Goal: Task Accomplishment & Management: Use online tool/utility

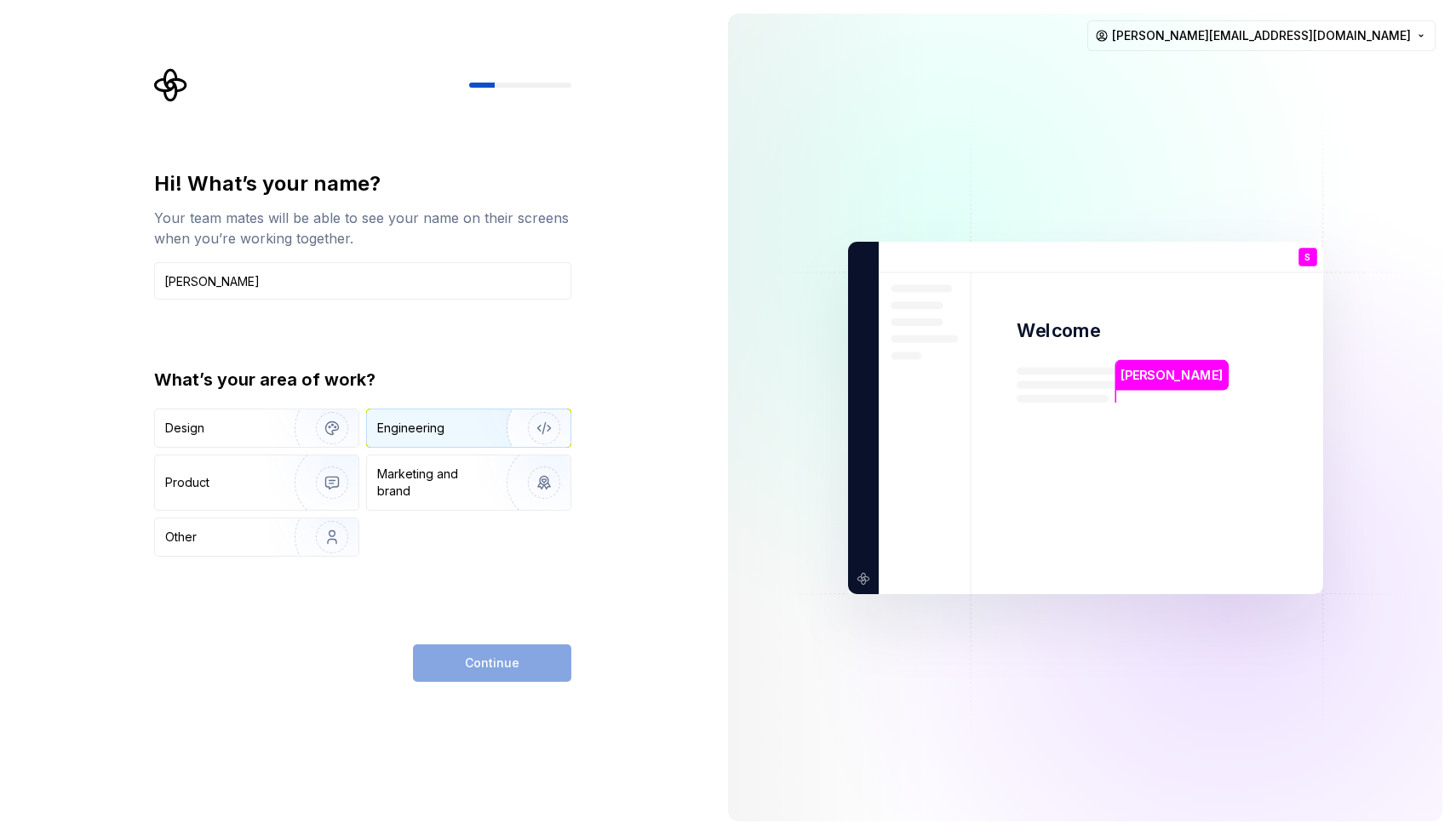
type input "[PERSON_NAME]"
click at [376, 438] on div "Engineering" at bounding box center [469, 428] width 203 height 37
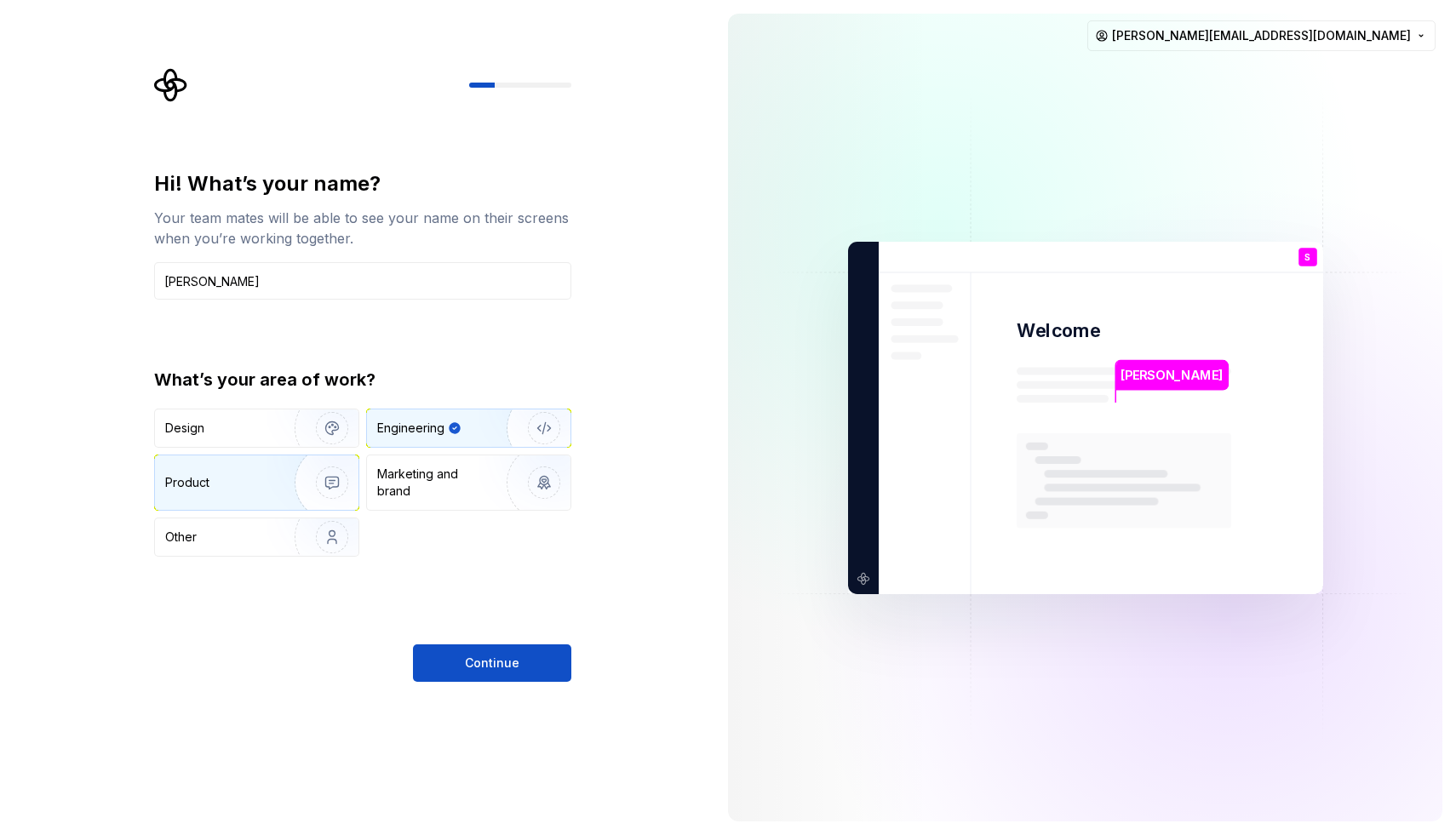
click at [320, 462] on img "button" at bounding box center [321, 482] width 109 height 114
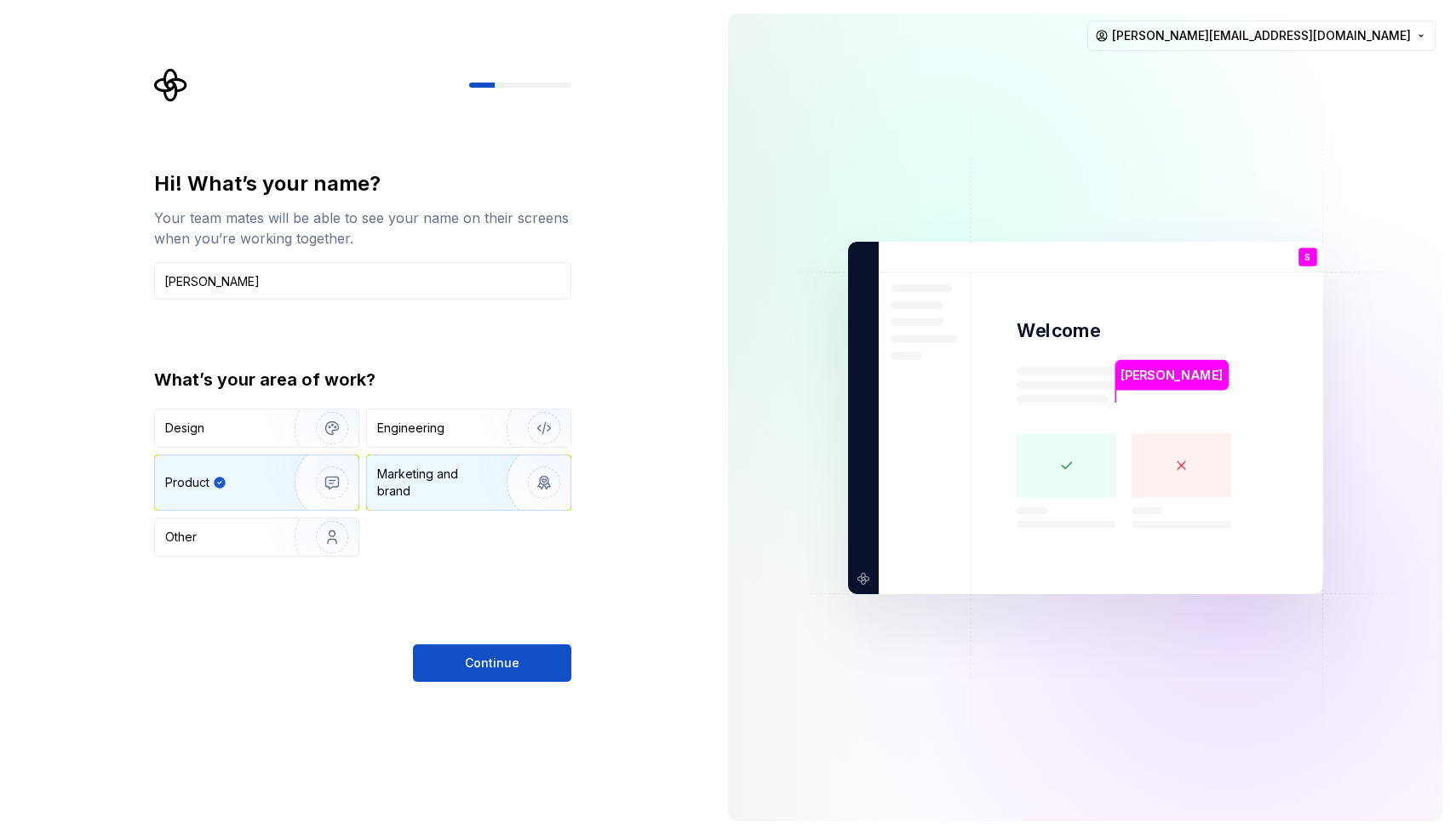
click at [391, 462] on div "Marketing and brand" at bounding box center [469, 482] width 203 height 54
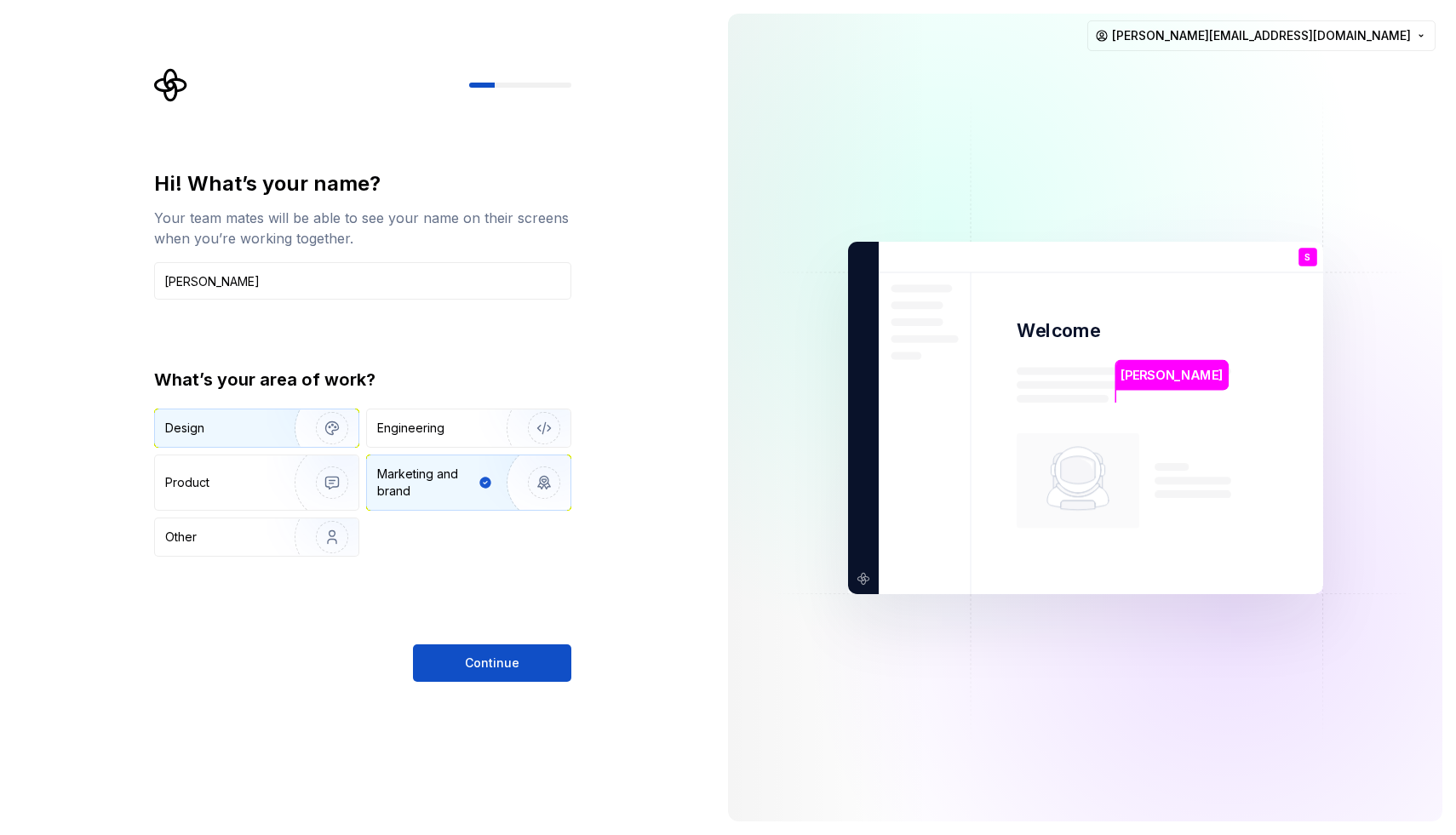
click at [327, 426] on img "button" at bounding box center [321, 428] width 109 height 114
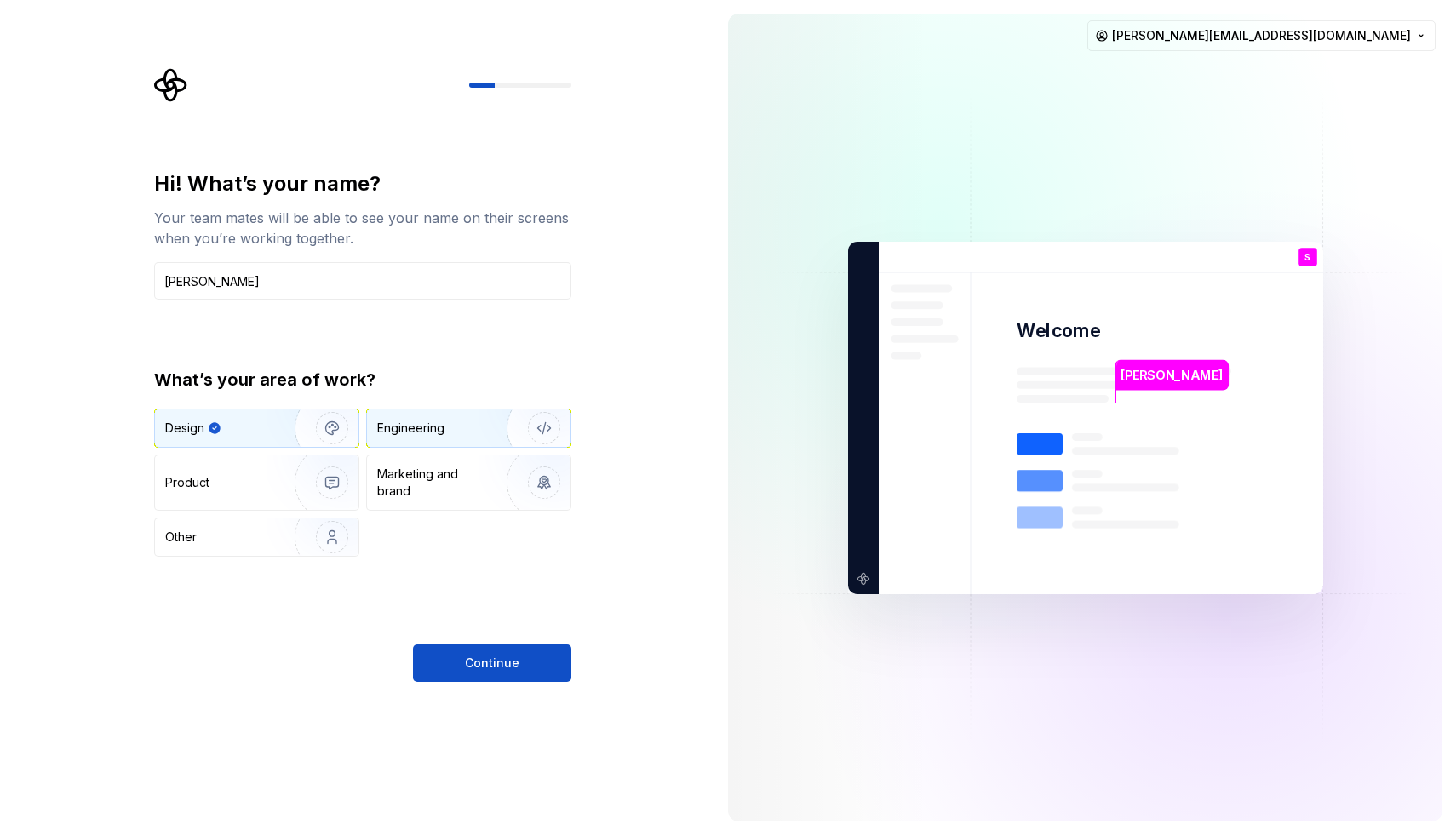
click at [390, 430] on div "Engineering" at bounding box center [411, 428] width 67 height 17
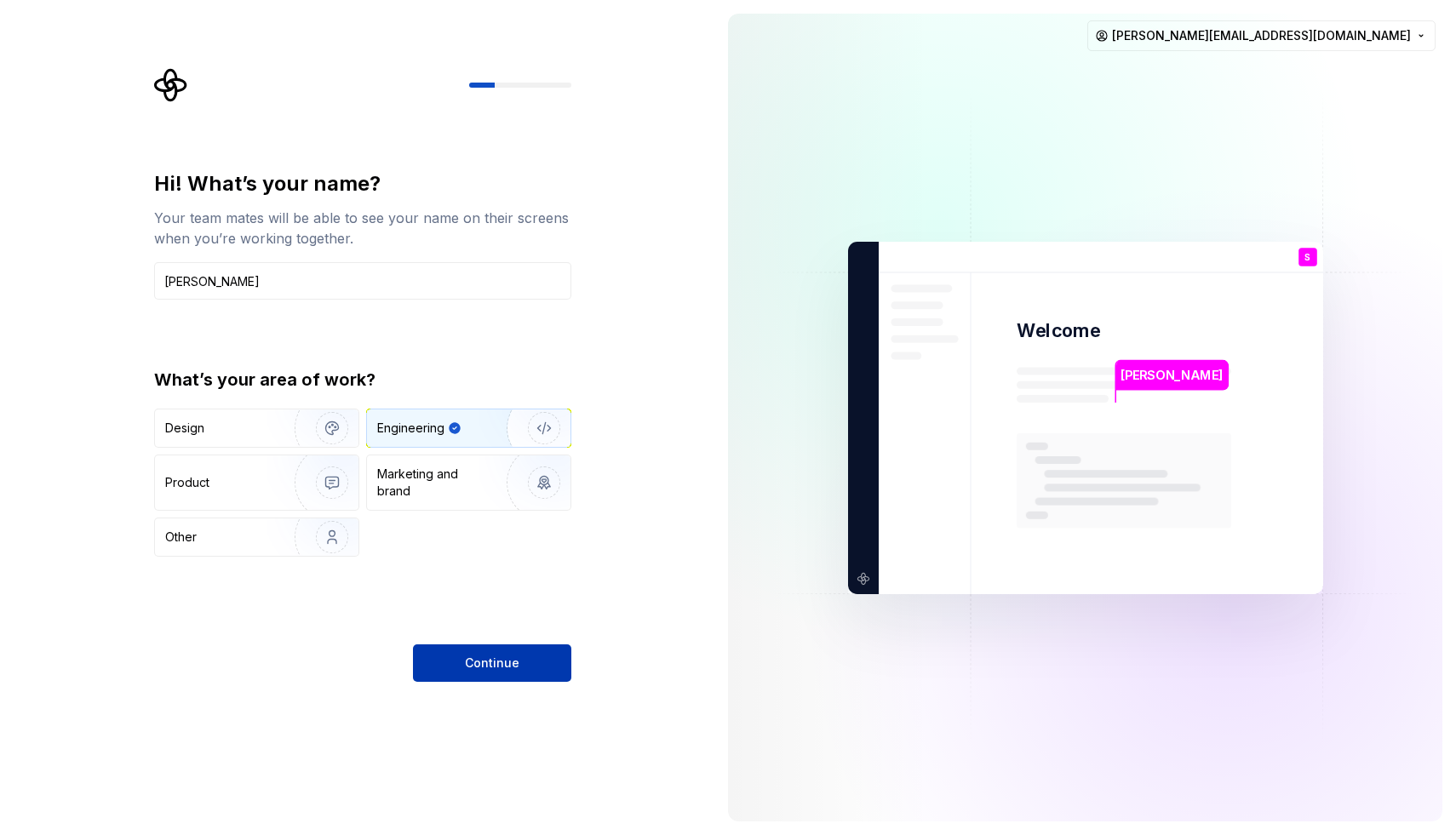
click at [464, 657] on button "Continue" at bounding box center [492, 663] width 159 height 37
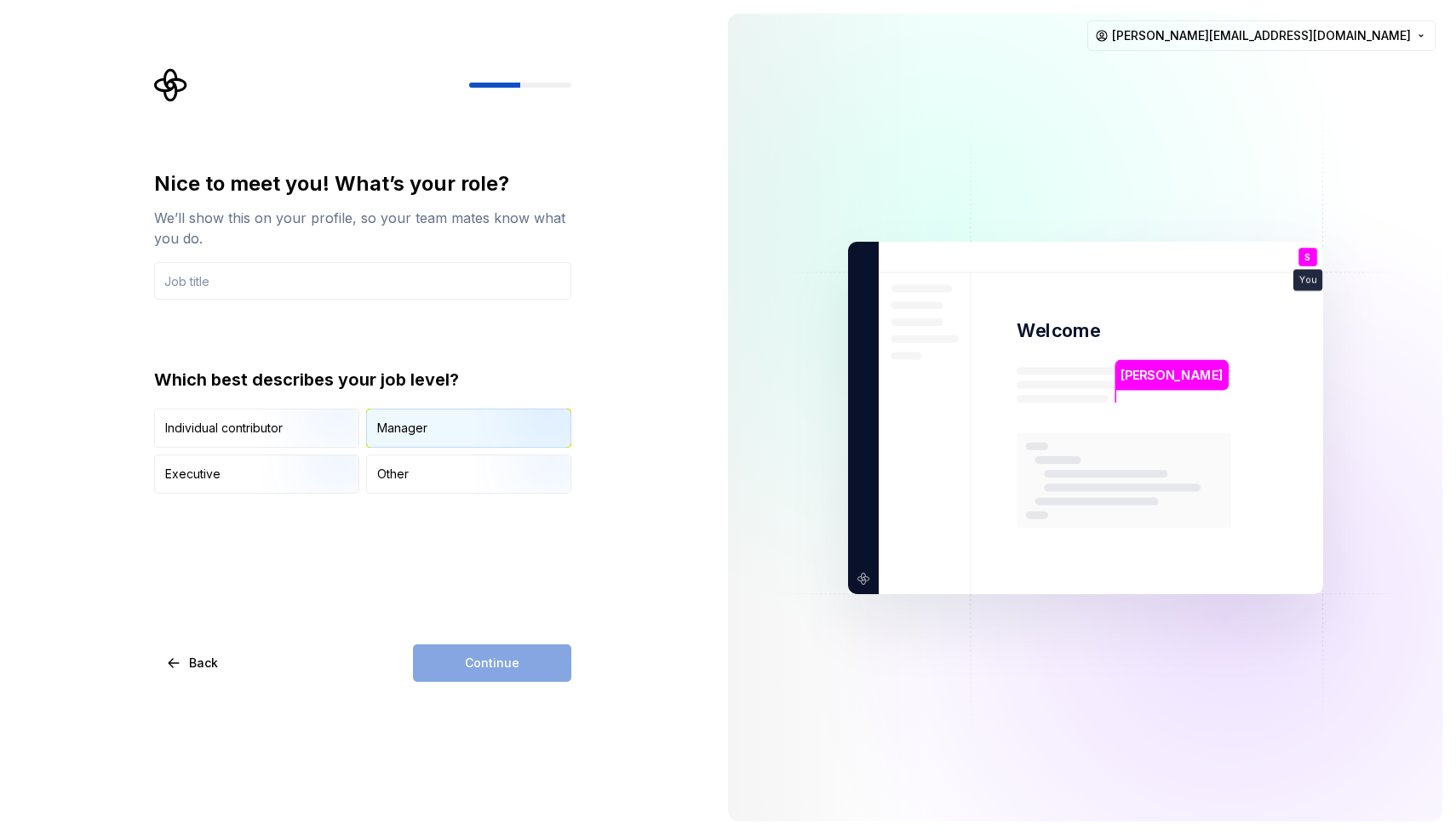
click at [386, 425] on div "Manager" at bounding box center [402, 428] width 50 height 17
click at [473, 673] on div "Continue" at bounding box center [492, 663] width 159 height 37
click at [194, 289] on input "text" at bounding box center [363, 280] width 417 height 37
type button "Manager"
click at [194, 289] on input "text" at bounding box center [363, 280] width 417 height 37
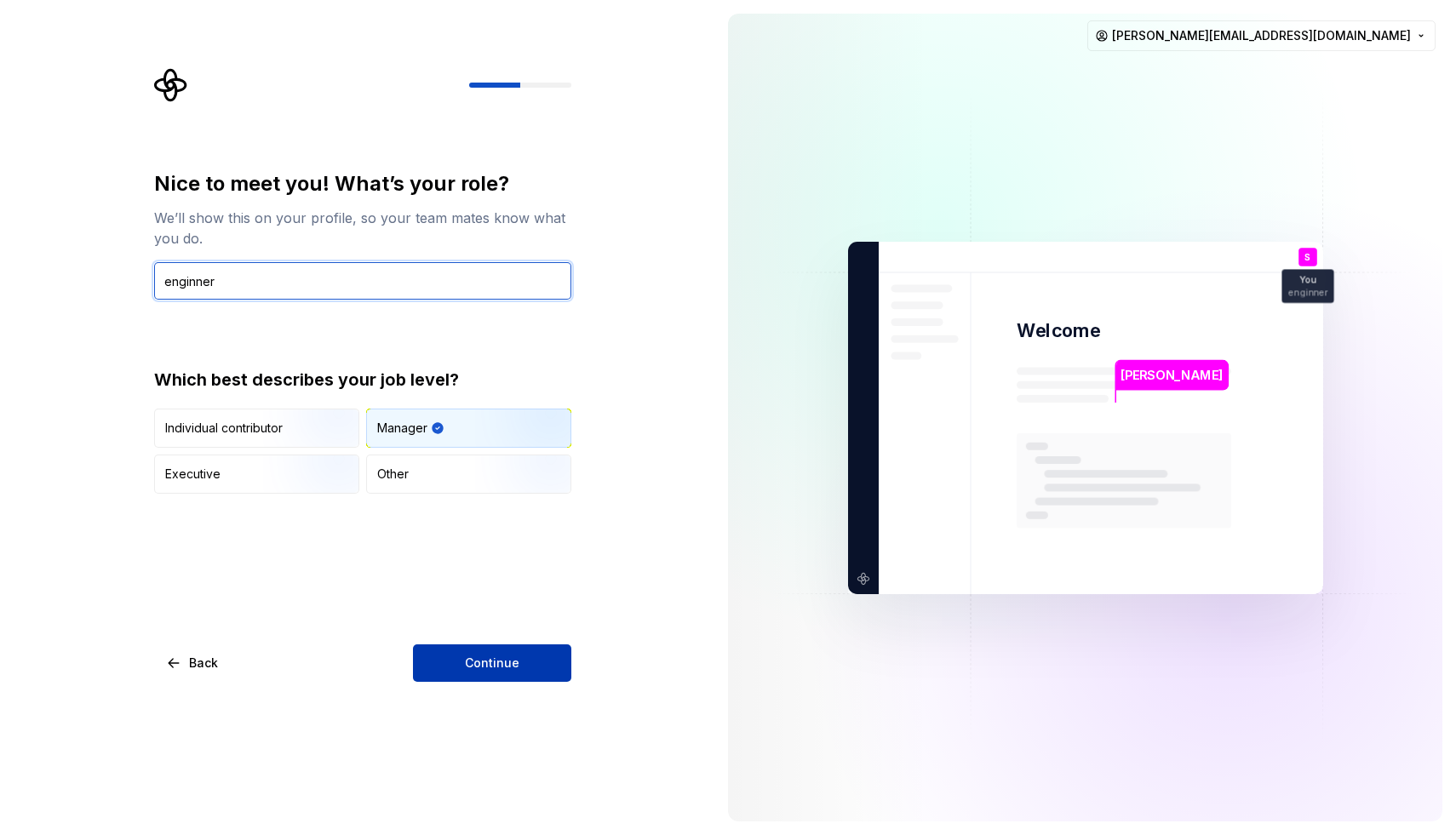
type input "enginner"
click at [494, 679] on button "Continue" at bounding box center [492, 663] width 159 height 37
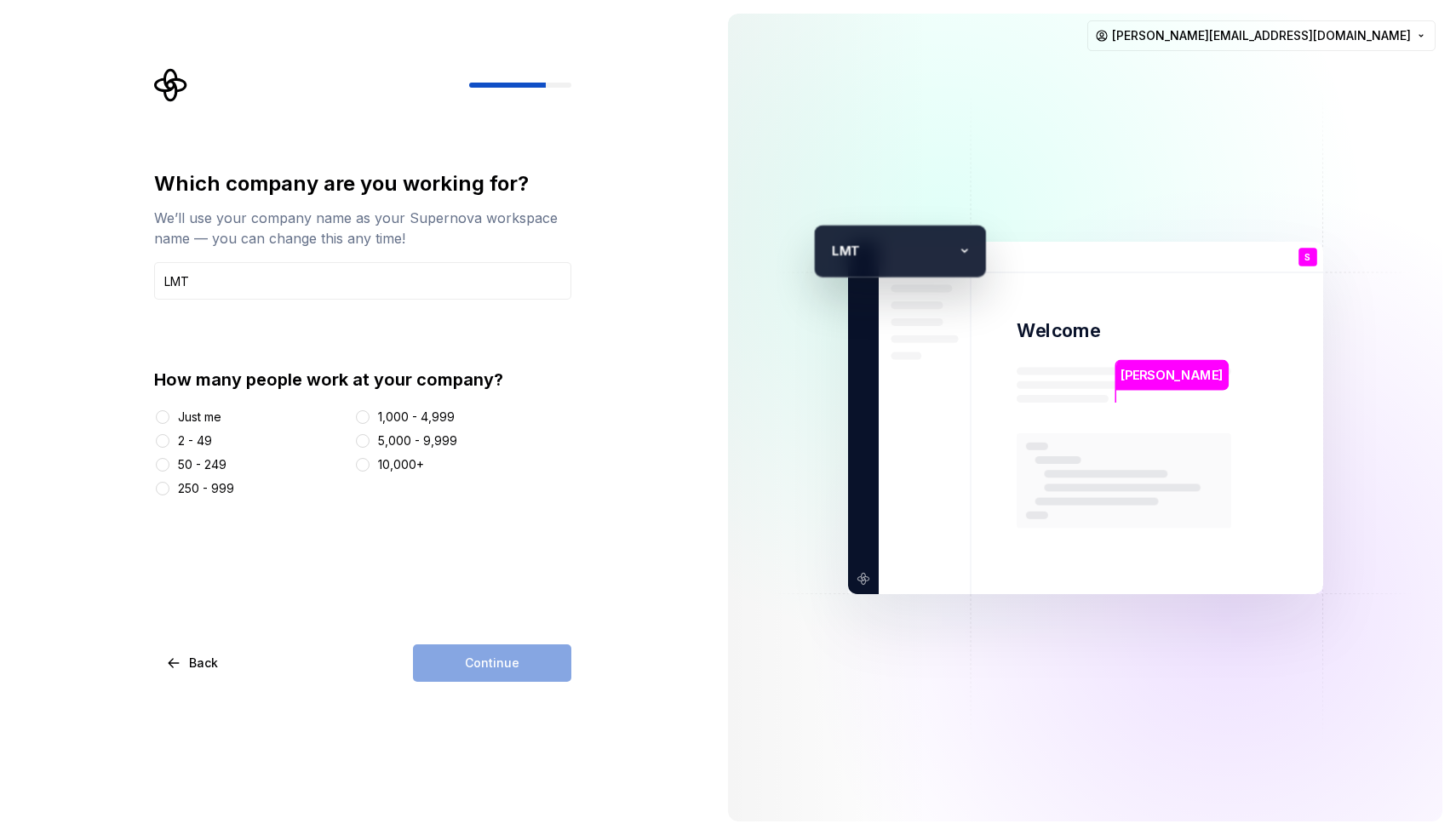
type input "LMT"
click at [162, 462] on button "50 - 249" at bounding box center [162, 464] width 14 height 14
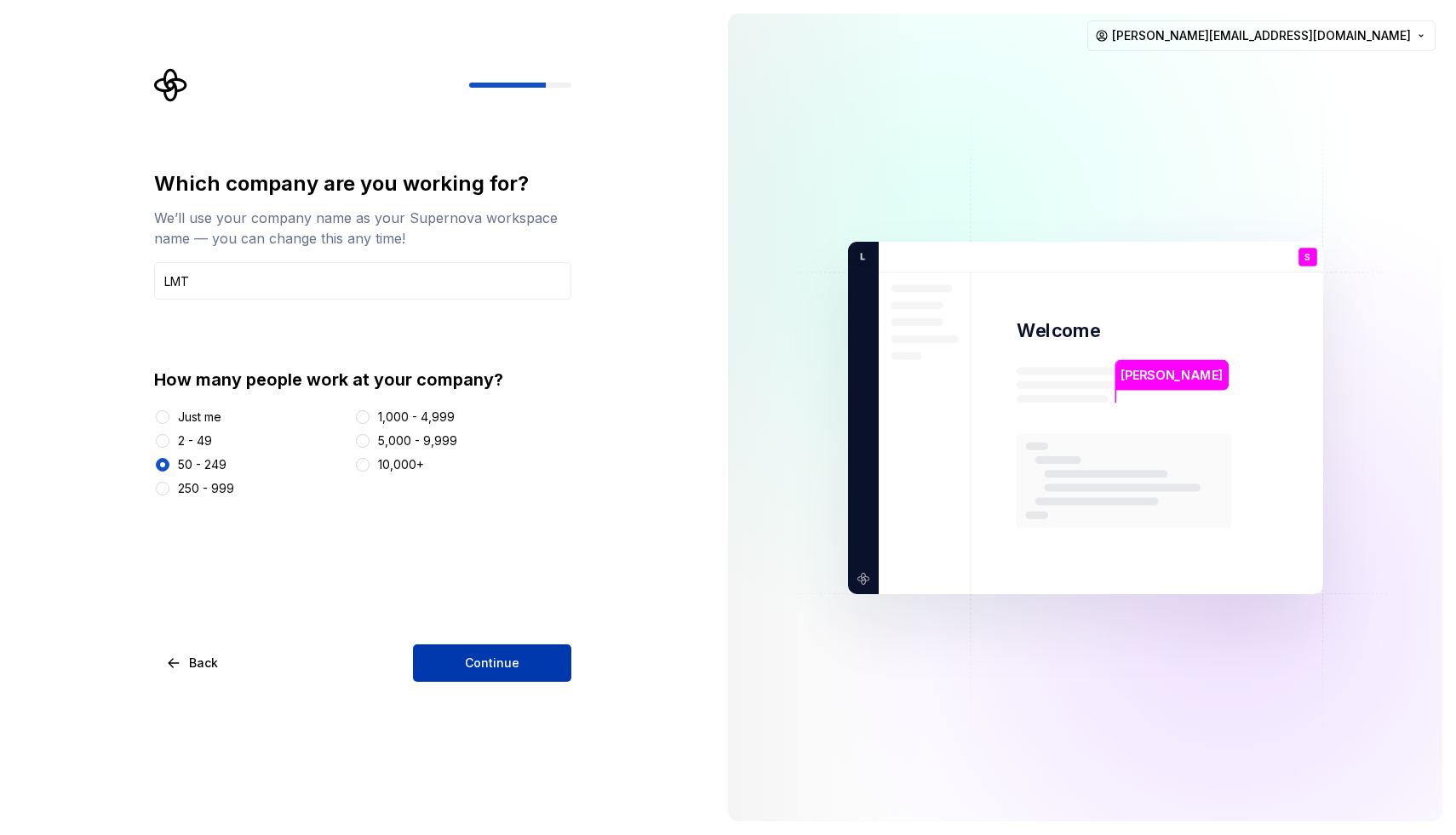
click at [472, 658] on span "Continue" at bounding box center [493, 663] width 54 height 17
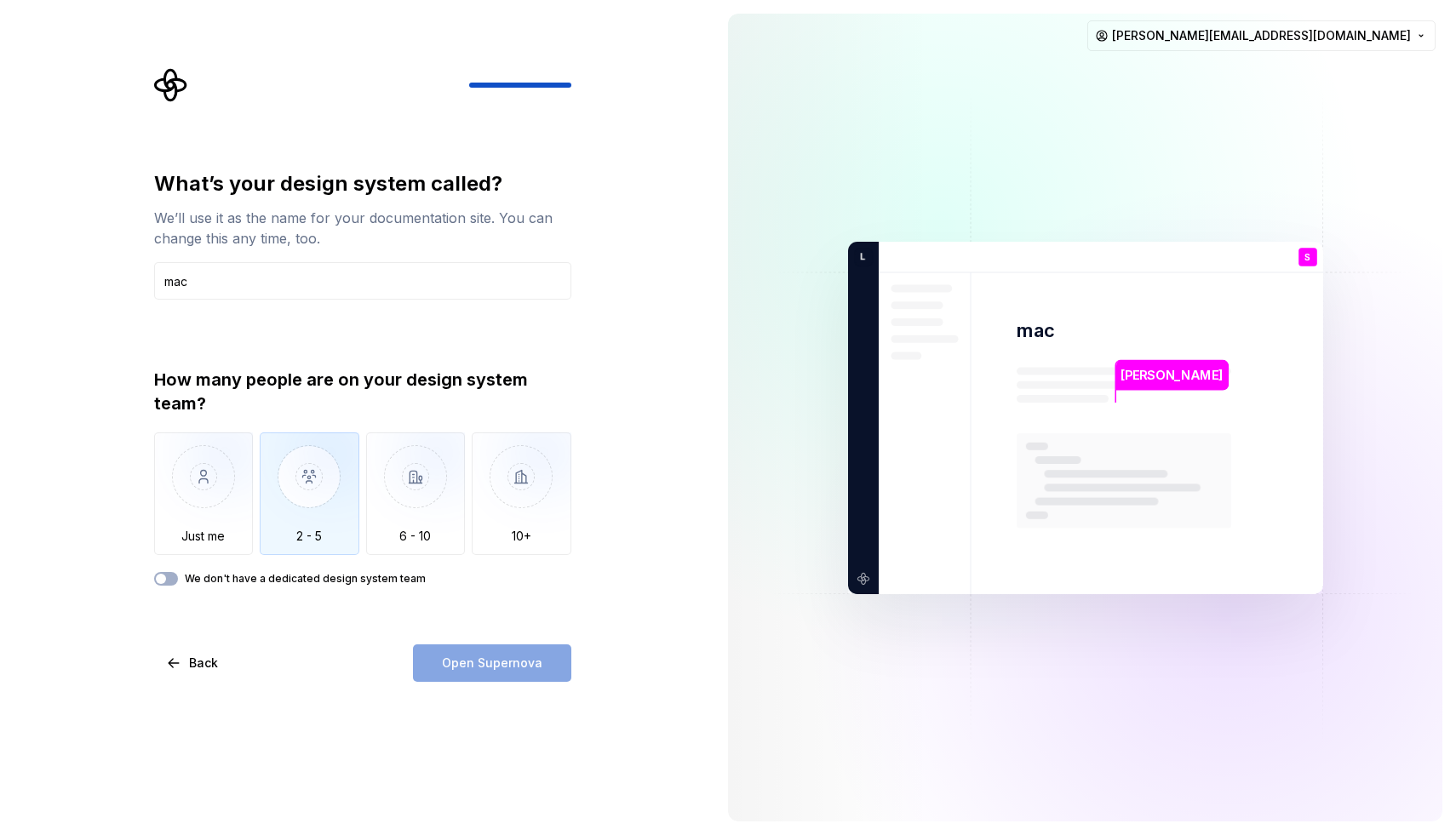
click at [306, 468] on img "button" at bounding box center [309, 490] width 100 height 114
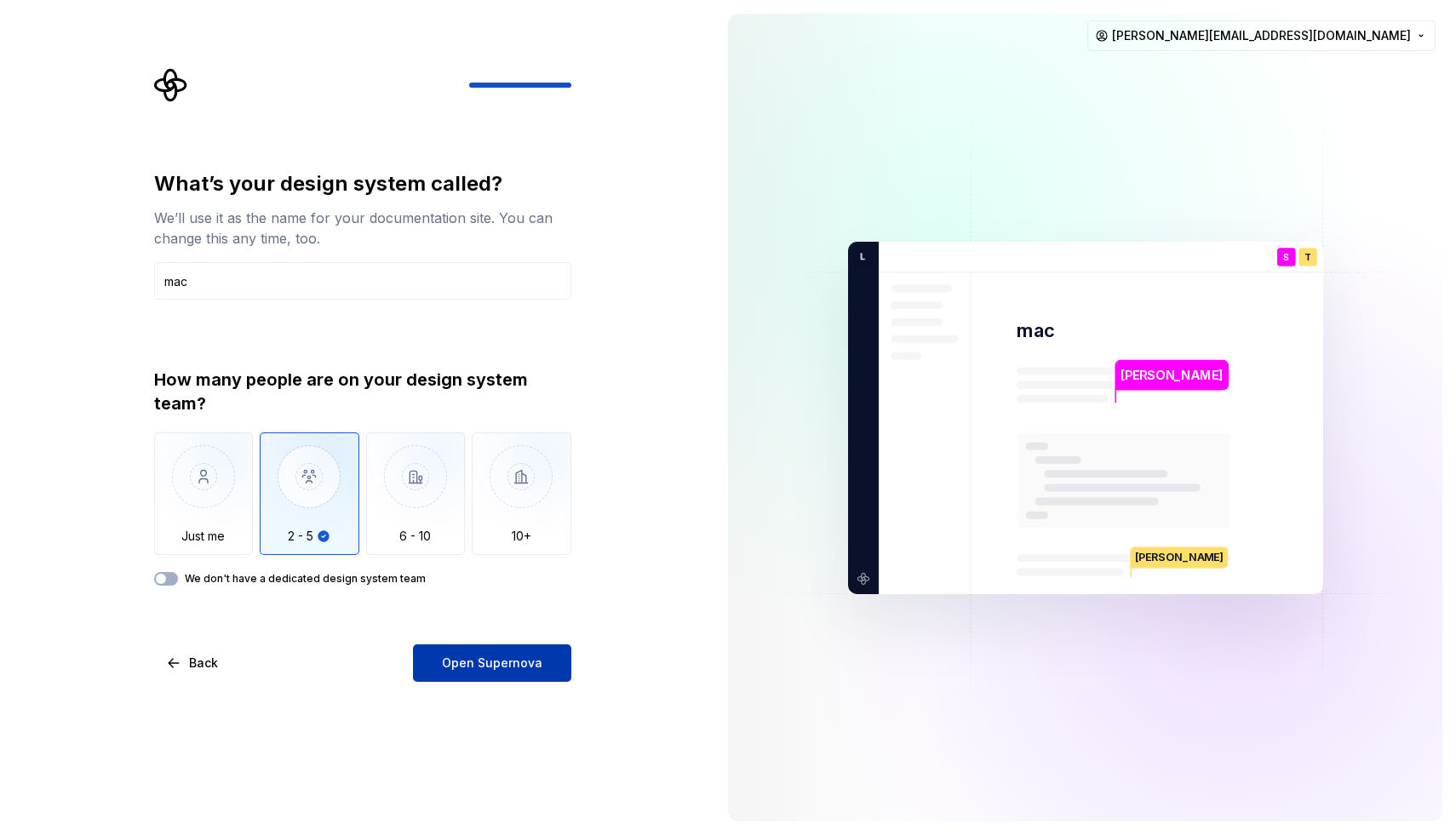
click at [484, 667] on span "Open Supernova" at bounding box center [492, 663] width 101 height 17
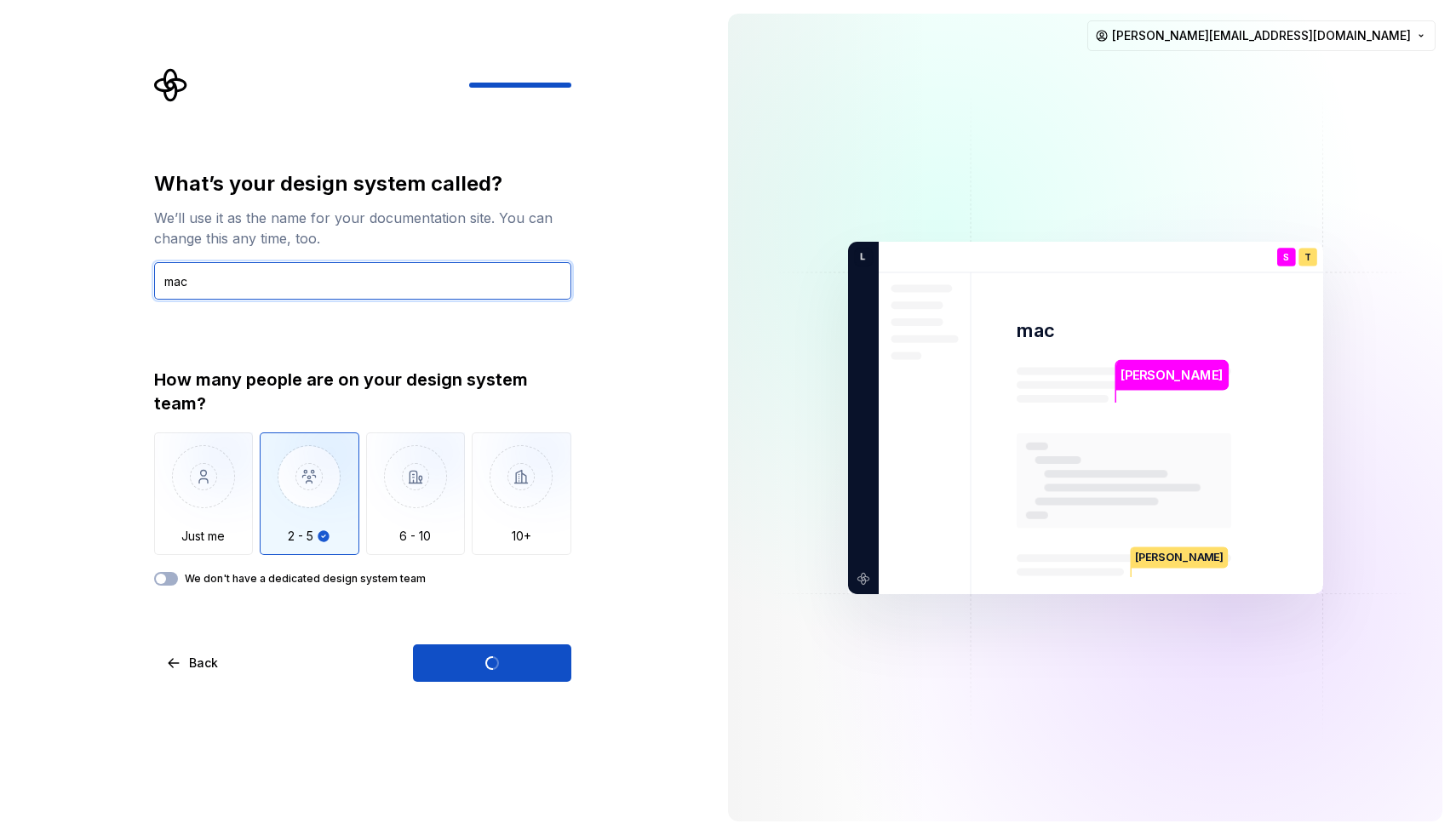
click at [266, 278] on input "mac" at bounding box center [363, 280] width 417 height 37
type input "m"
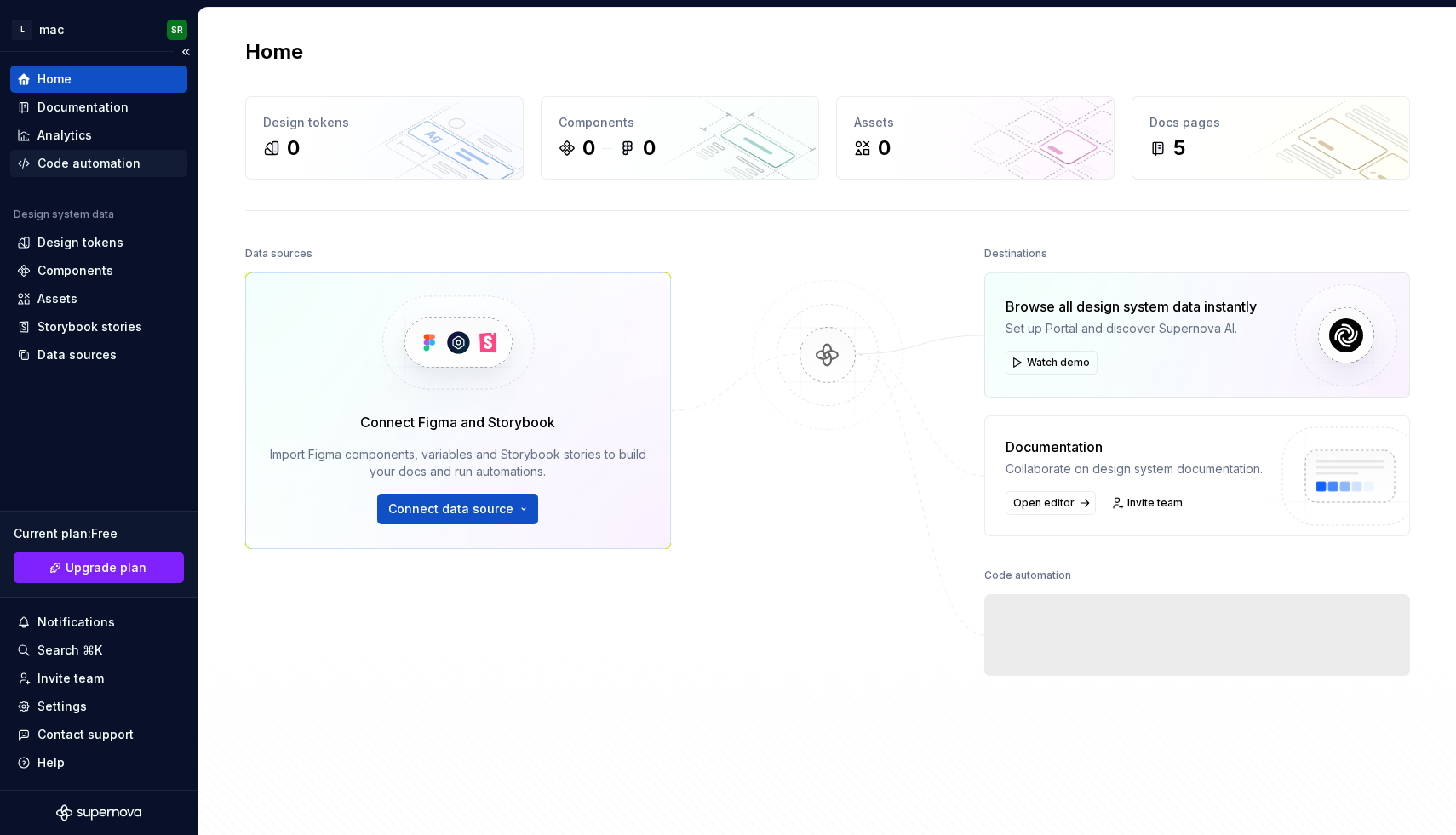
click at [31, 162] on div "Code automation" at bounding box center [99, 163] width 163 height 17
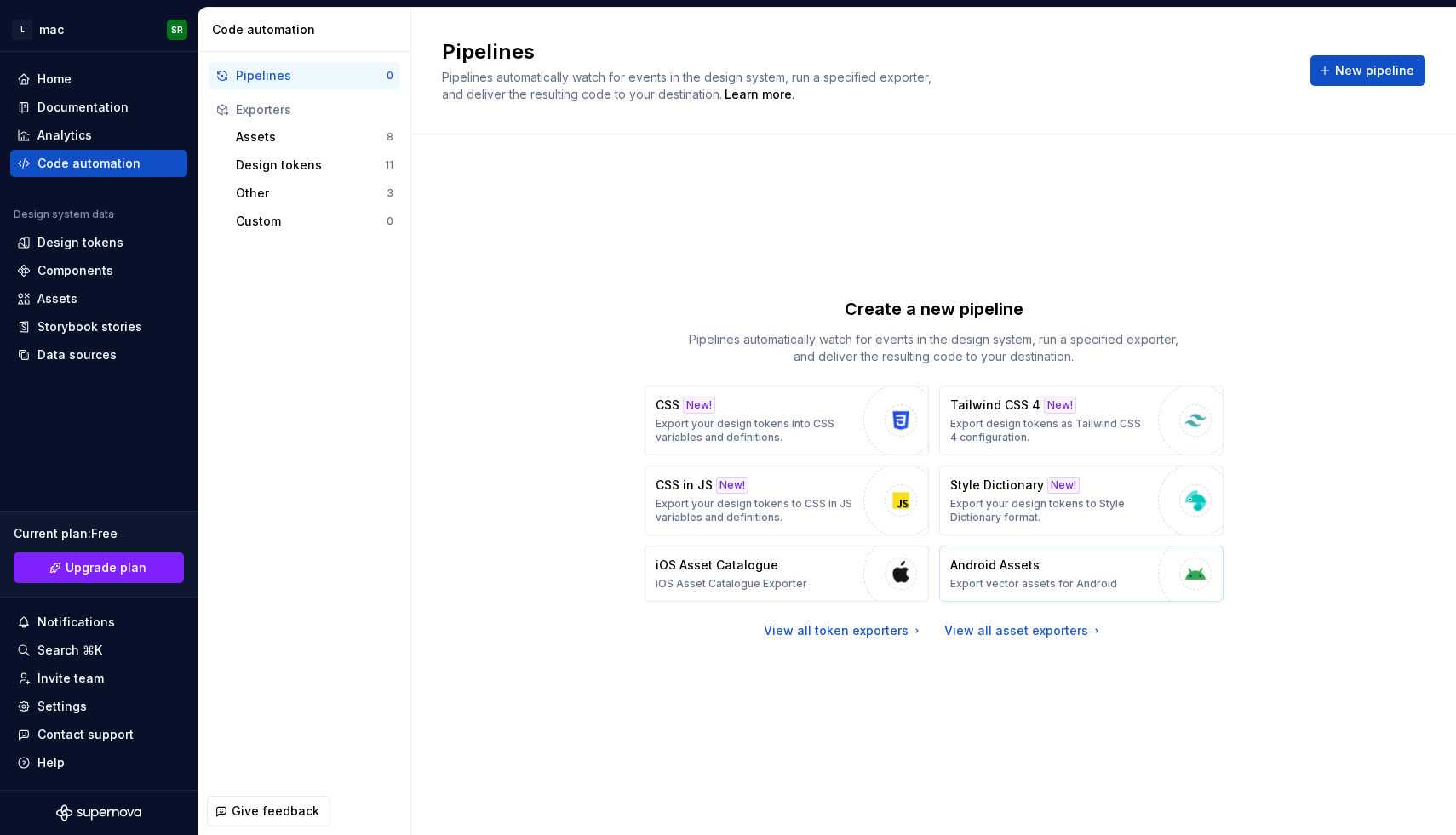
click at [1030, 565] on p "Android Assets" at bounding box center [995, 565] width 90 height 17
click at [1161, 576] on div "button" at bounding box center [1196, 573] width 75 height 75
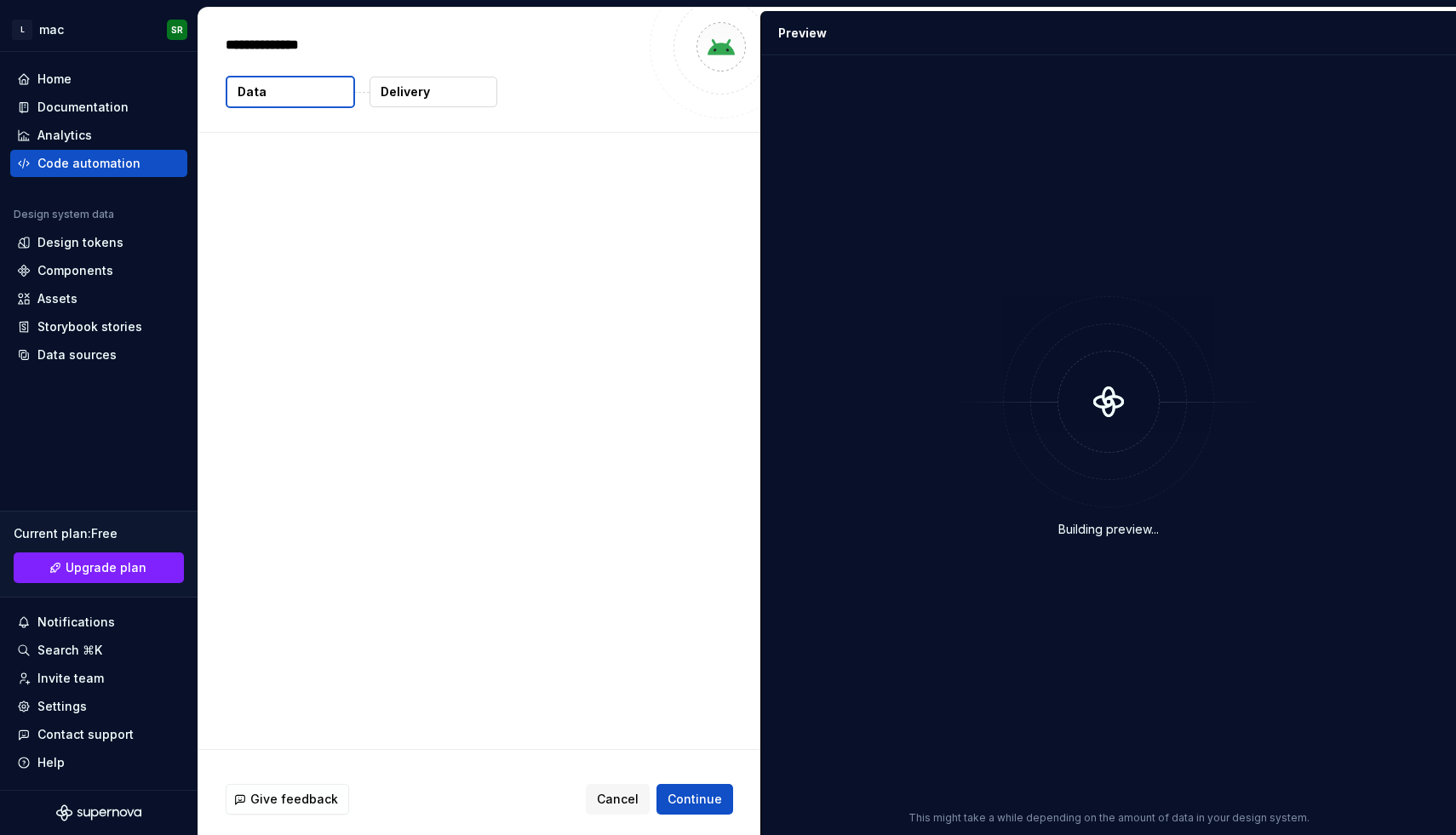
type textarea "*"
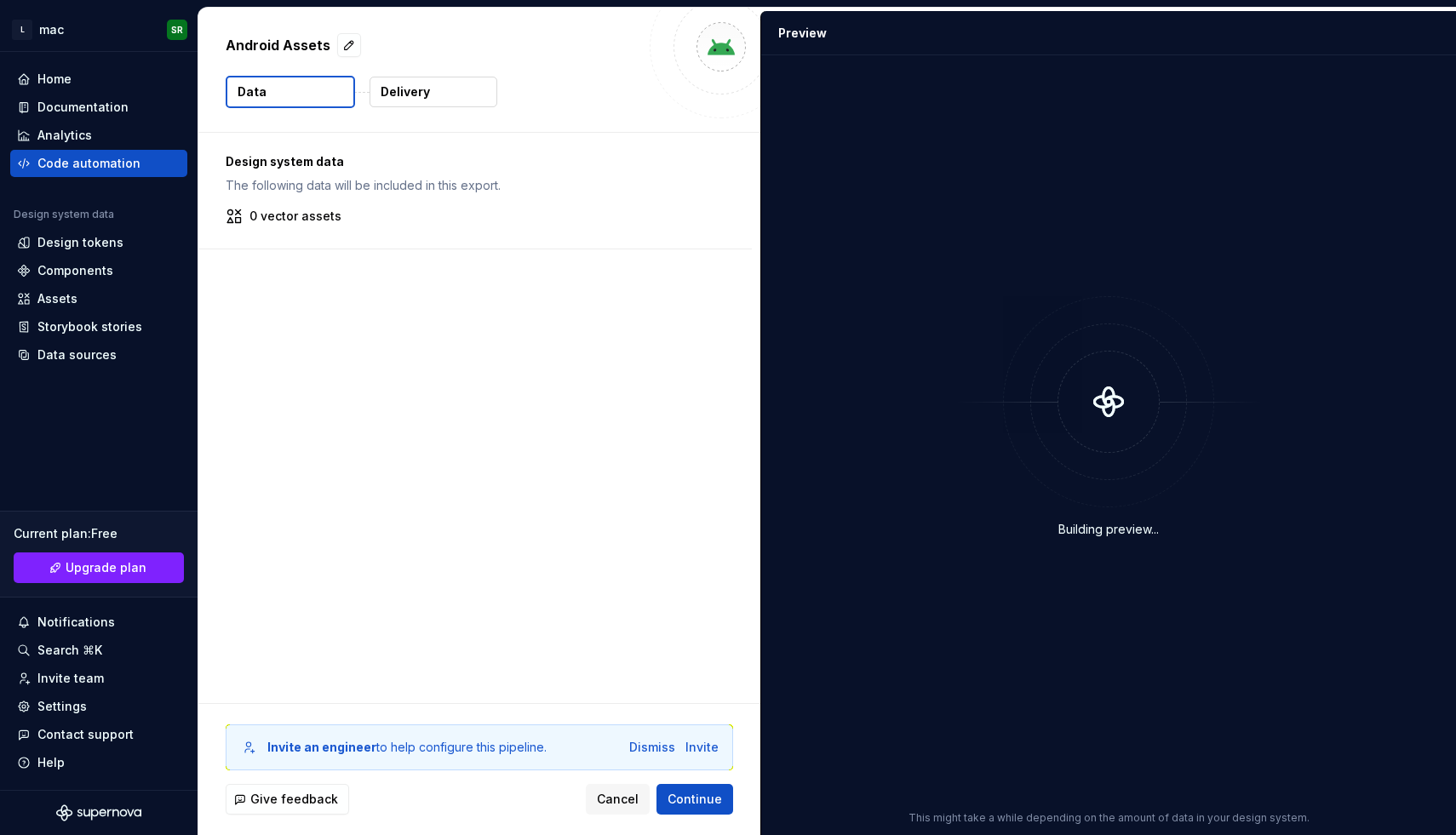
click at [334, 216] on p "0 vector assets" at bounding box center [295, 216] width 92 height 17
click at [666, 811] on button "Continue" at bounding box center [695, 800] width 76 height 31
click at [687, 800] on span "Continue" at bounding box center [695, 799] width 54 height 17
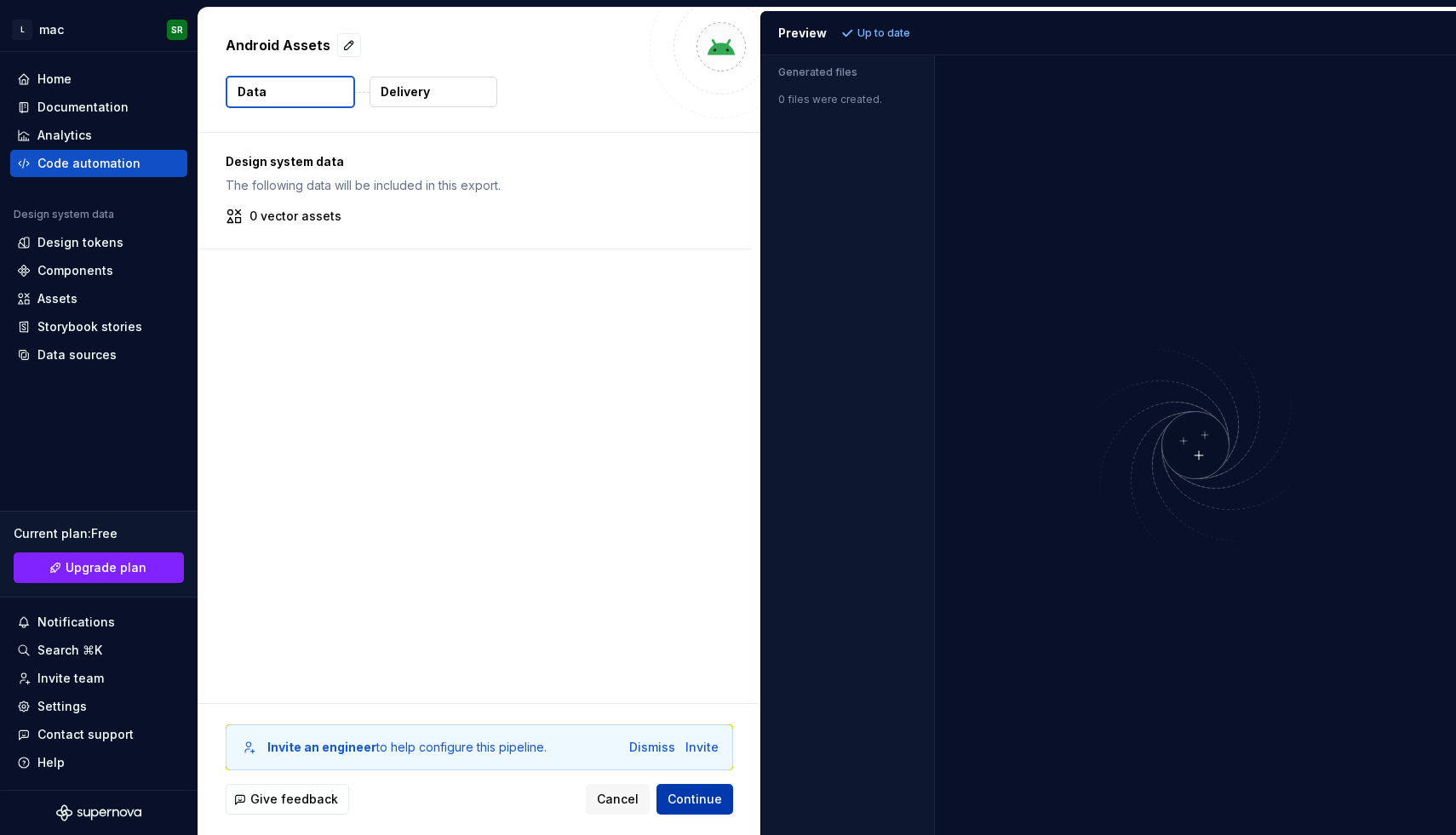
click at [687, 800] on span "Continue" at bounding box center [695, 799] width 54 height 17
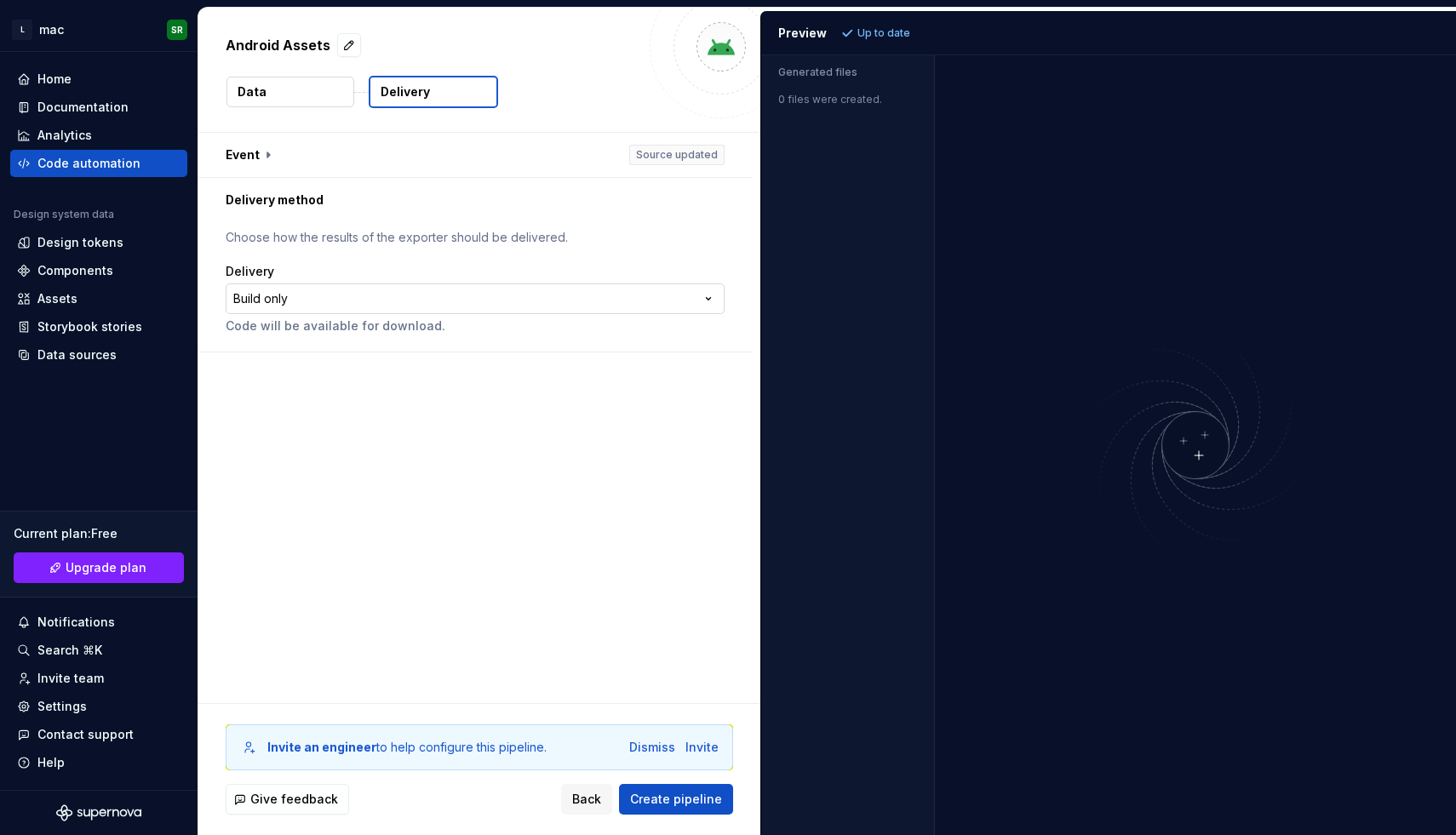
click at [721, 292] on html "**********" at bounding box center [728, 417] width 1456 height 835
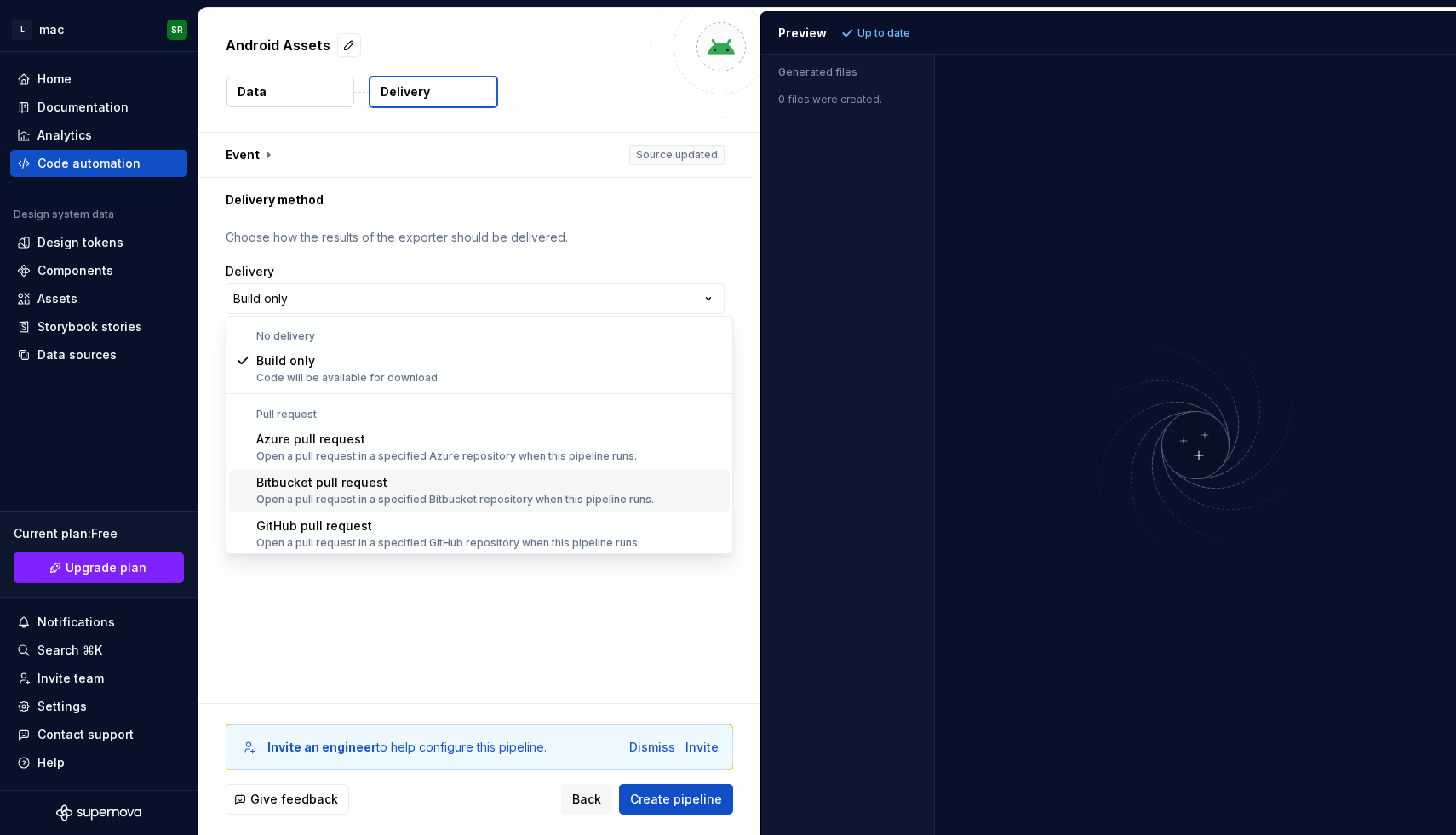
scroll to position [48, 0]
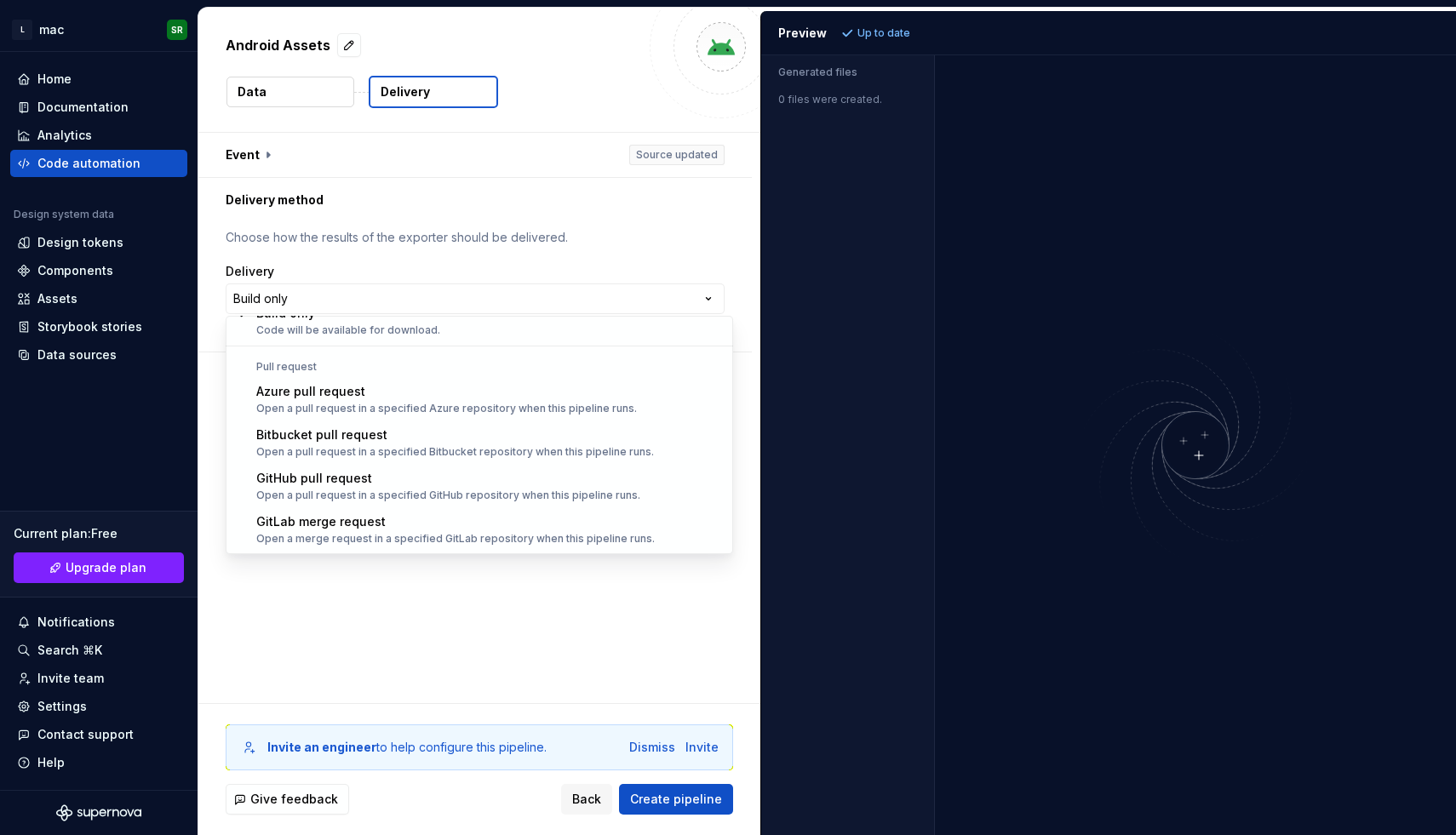
select select "******"
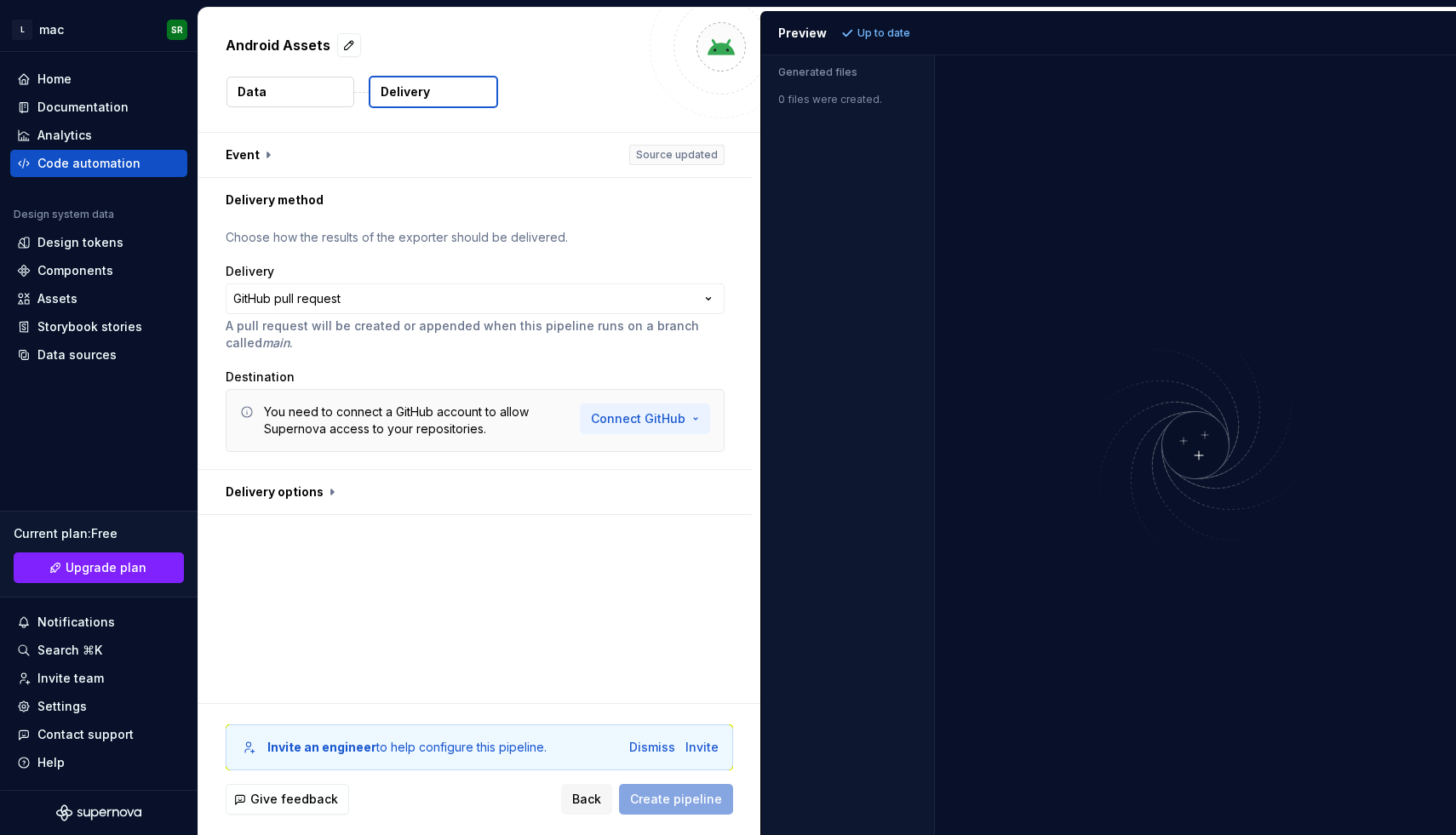
click at [648, 415] on html "**********" at bounding box center [728, 417] width 1456 height 835
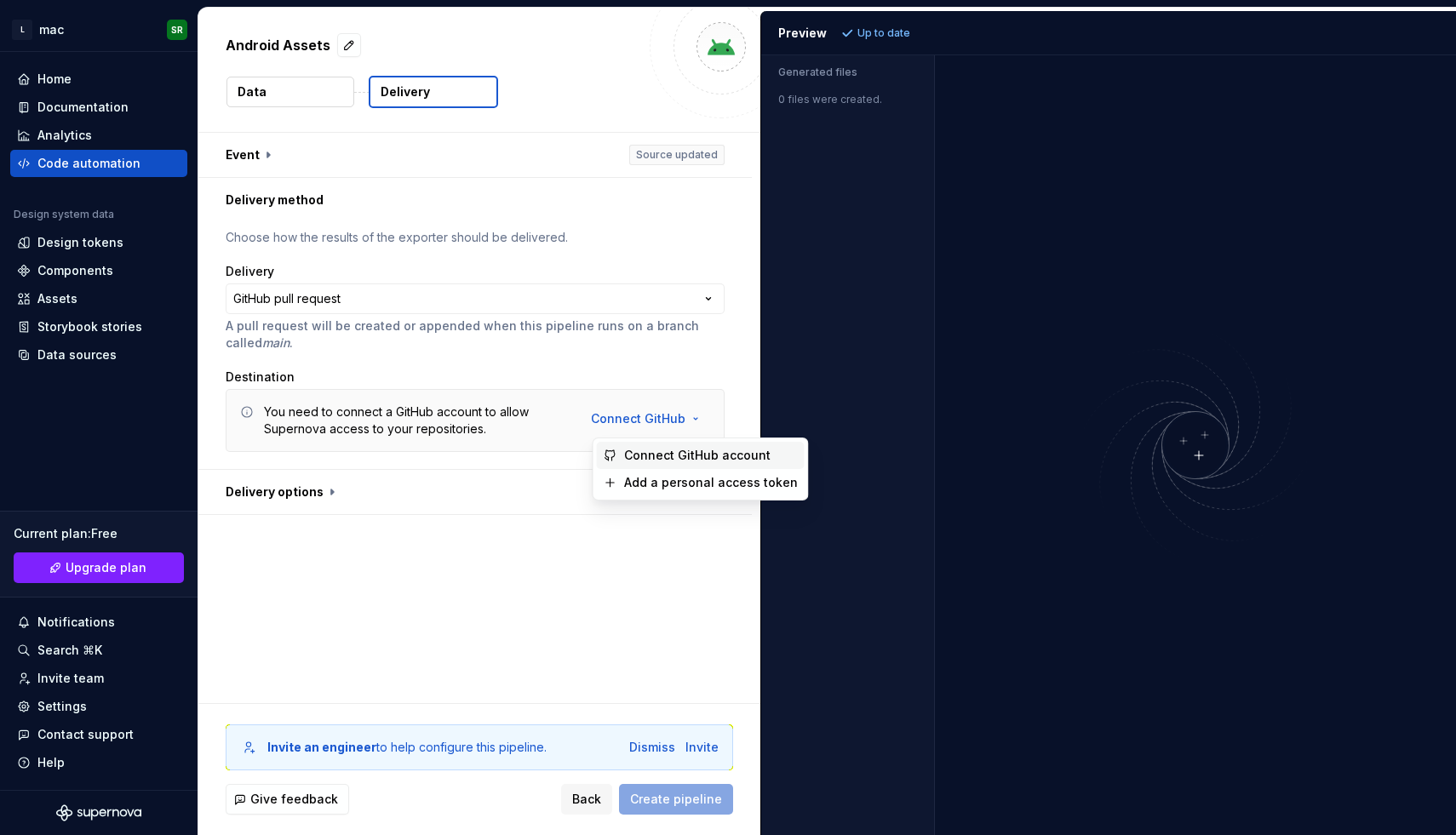
click at [665, 458] on span "Connect GitHub account" at bounding box center [711, 455] width 174 height 17
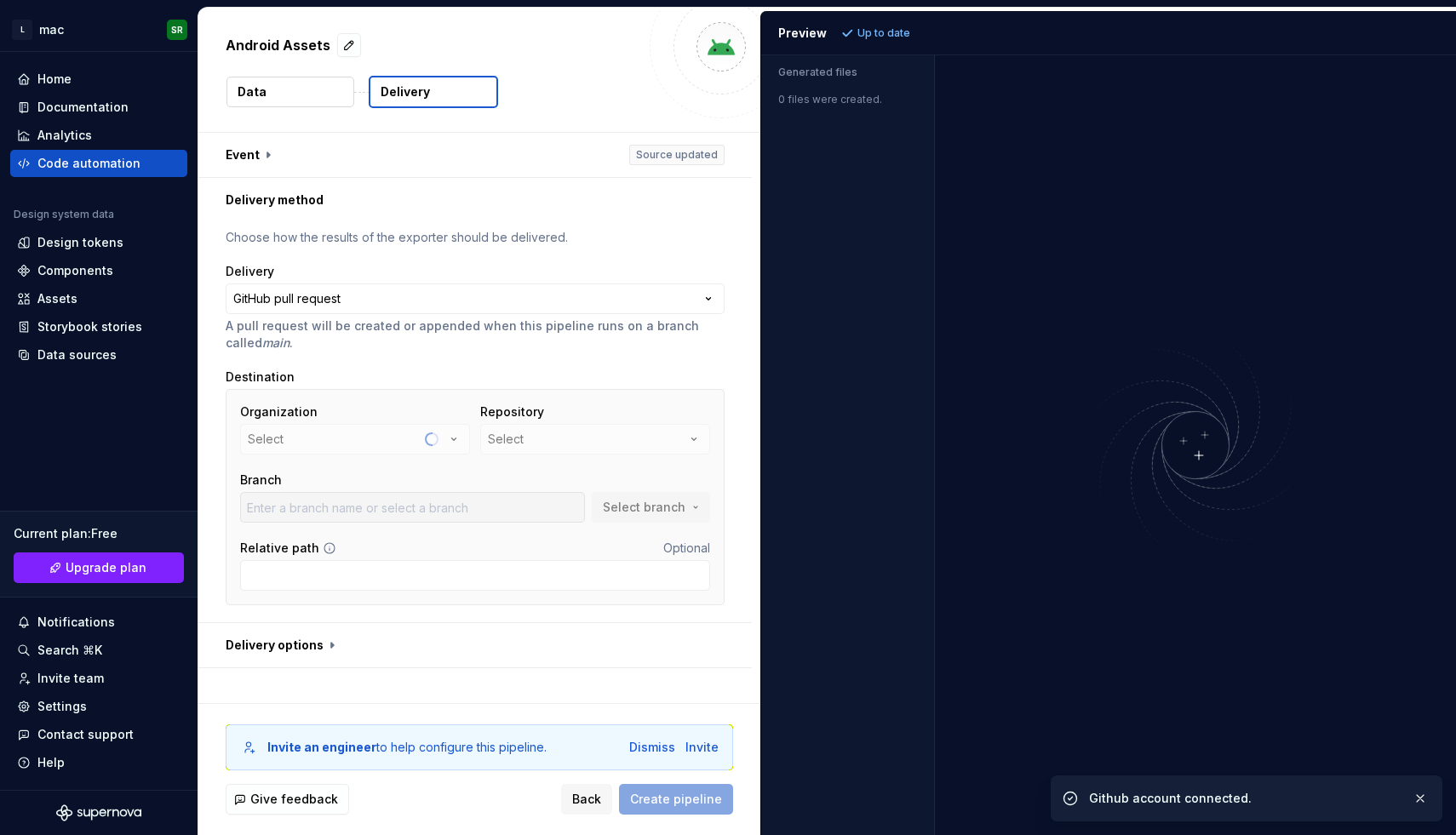
click at [429, 448] on div "Organization Select" at bounding box center [355, 429] width 230 height 51
click at [457, 442] on div "Organization Select" at bounding box center [355, 429] width 230 height 51
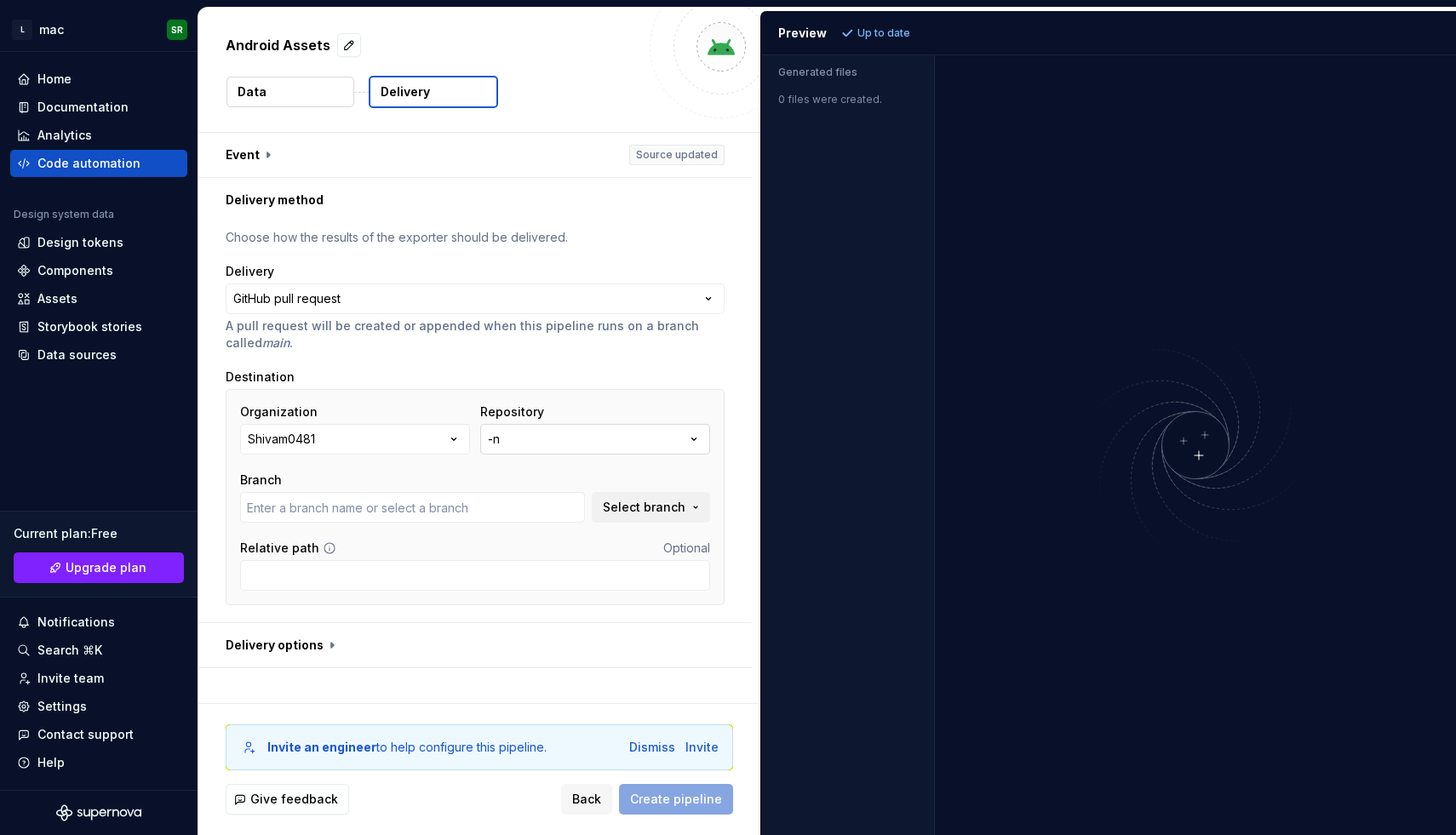
type input "main"
click at [552, 433] on button "-n" at bounding box center [595, 440] width 230 height 31
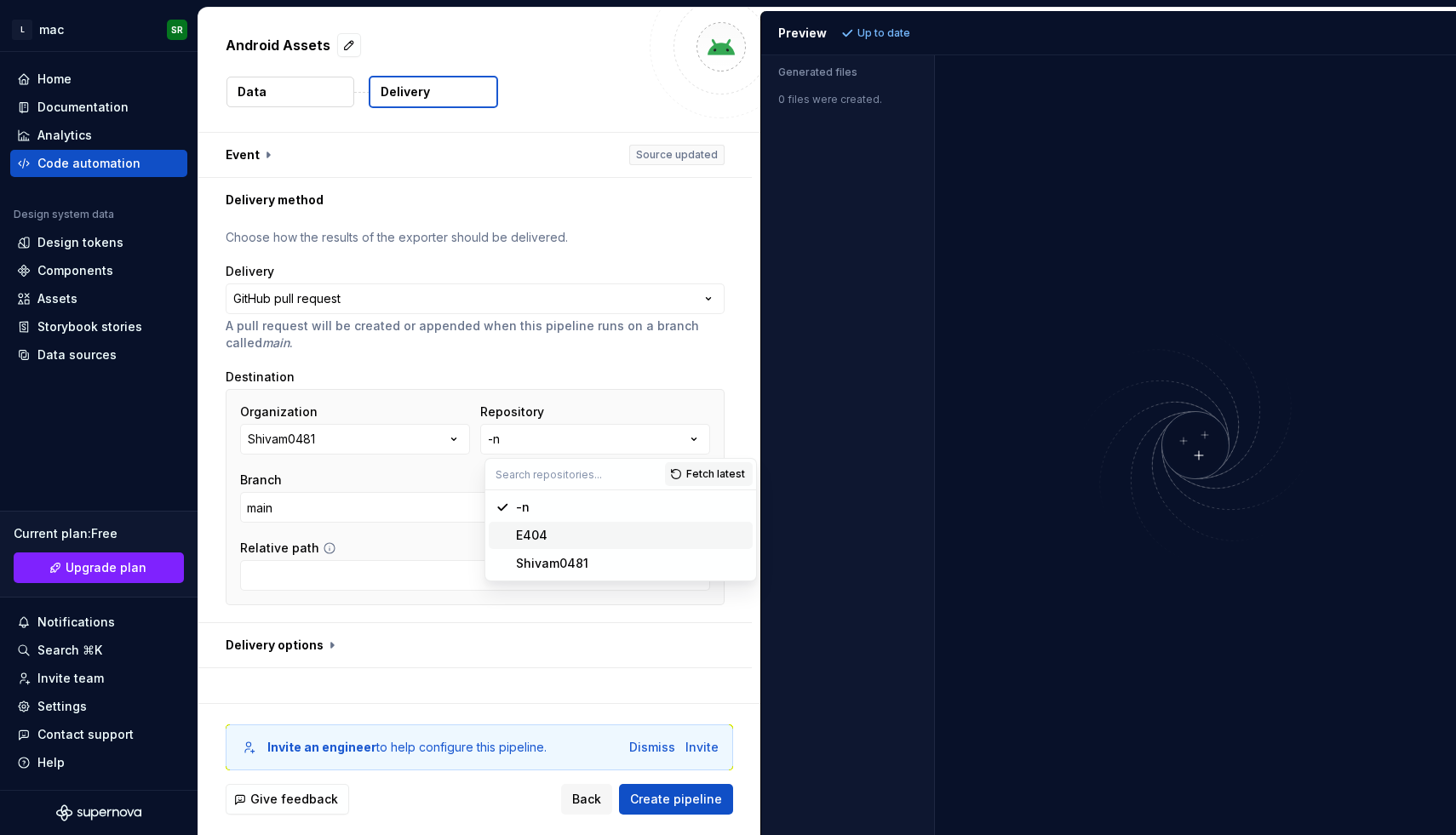
click at [552, 528] on div "E404" at bounding box center [630, 535] width 230 height 17
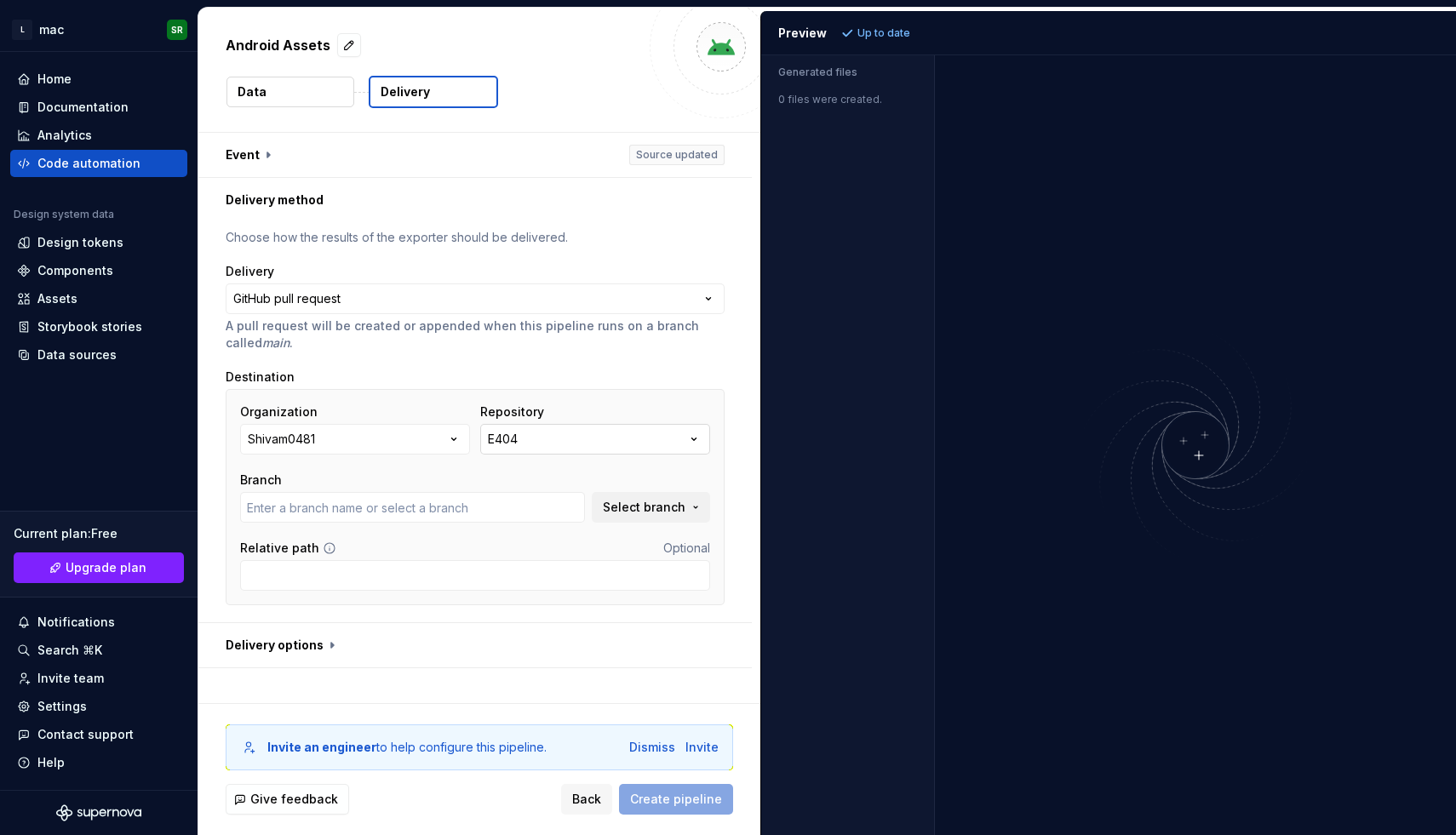
type input "main"
click at [592, 438] on button "E404" at bounding box center [595, 440] width 230 height 31
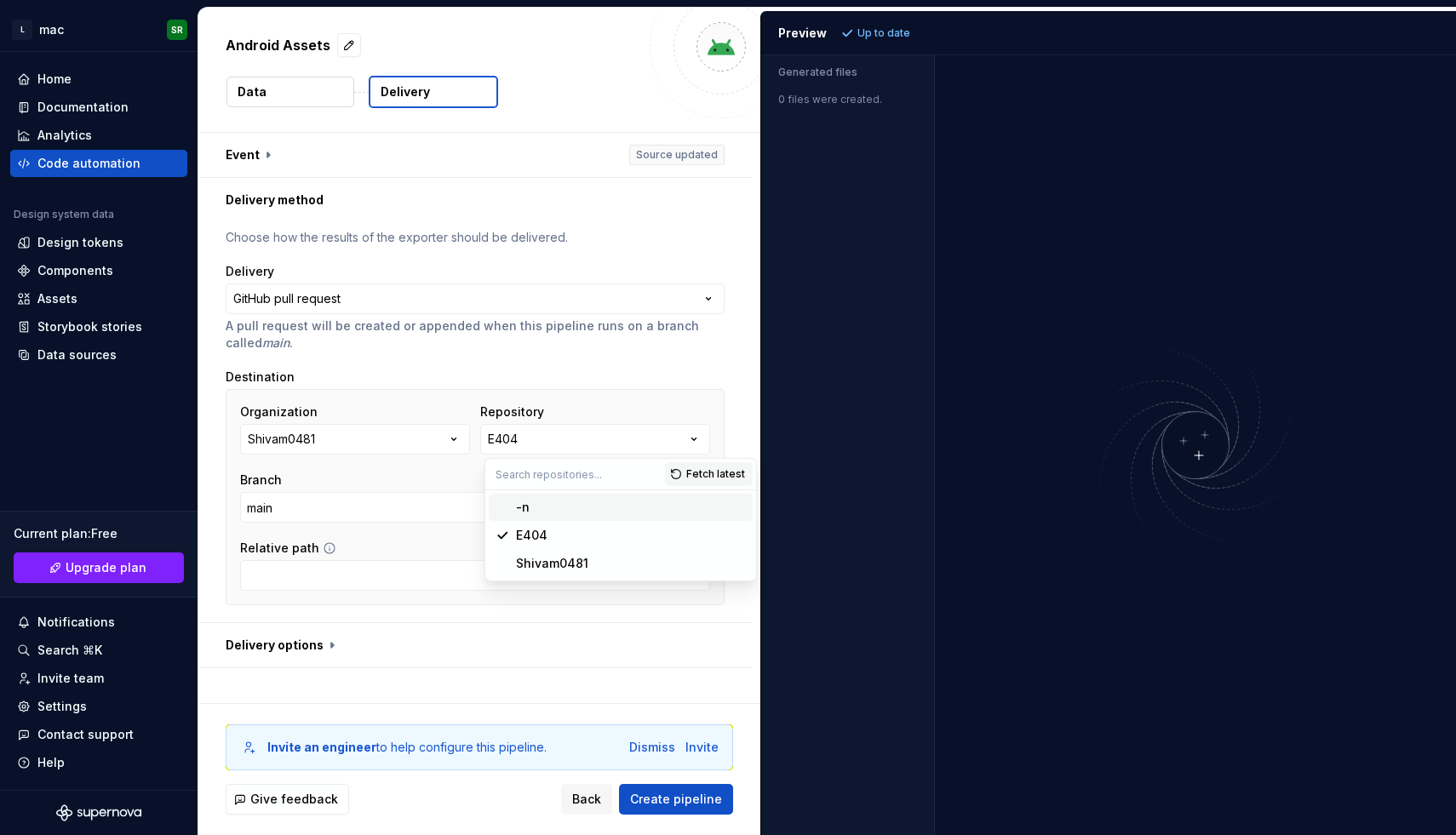
click at [575, 514] on div "-n" at bounding box center [630, 507] width 230 height 17
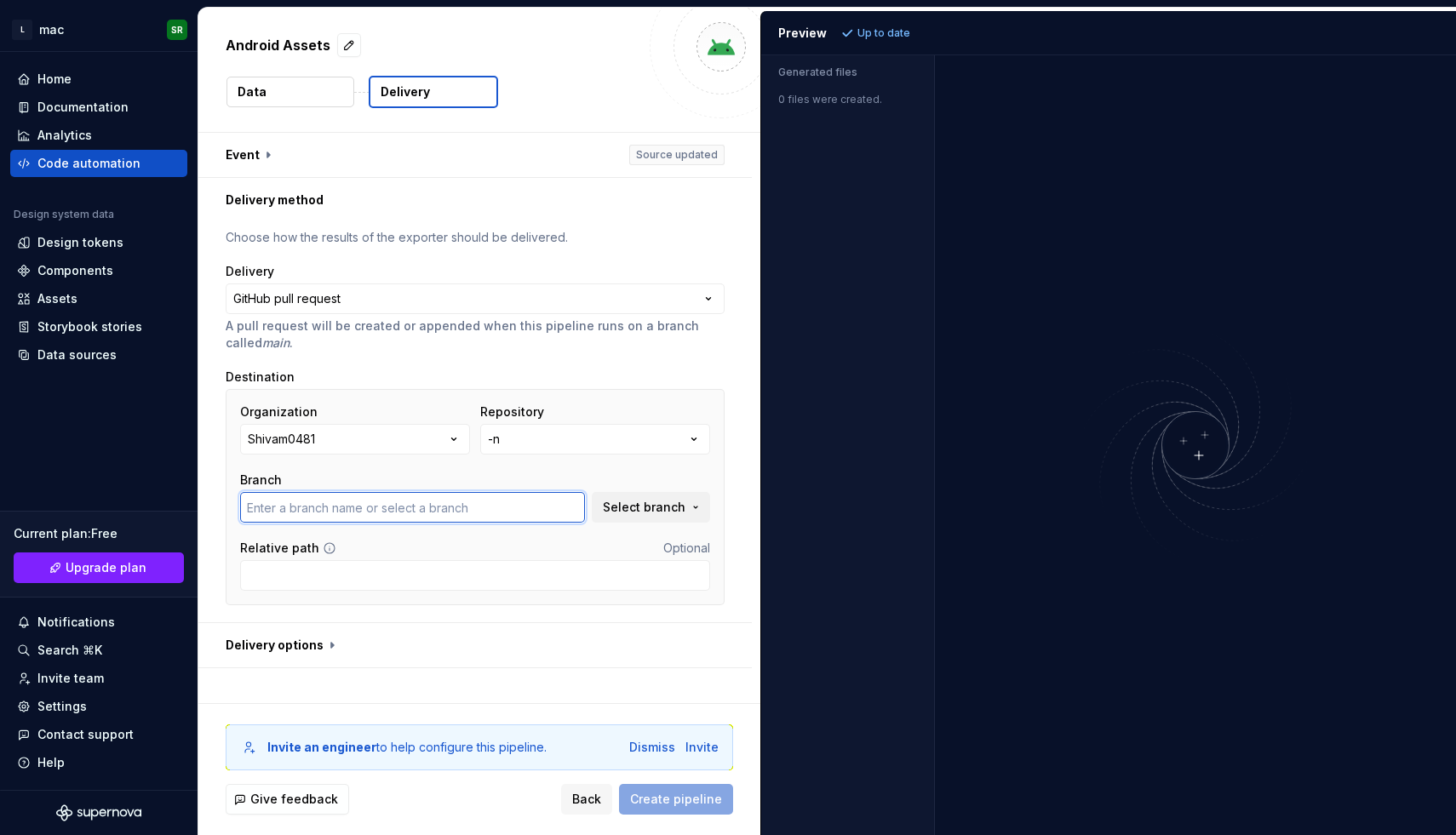
click at [500, 504] on input "text" at bounding box center [413, 508] width 345 height 31
type input "main"
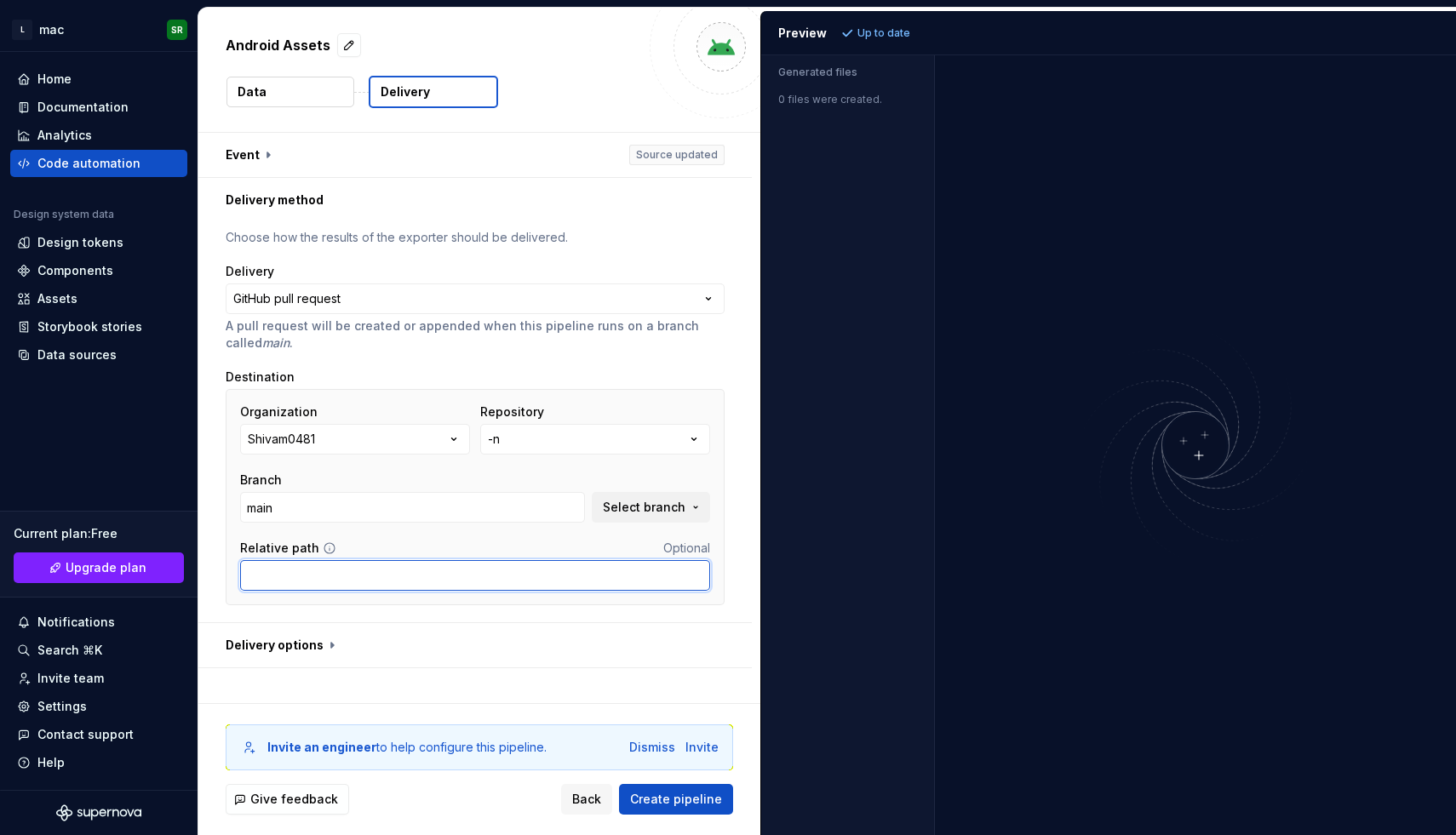
click at [492, 565] on input "Relative path" at bounding box center [475, 576] width 470 height 31
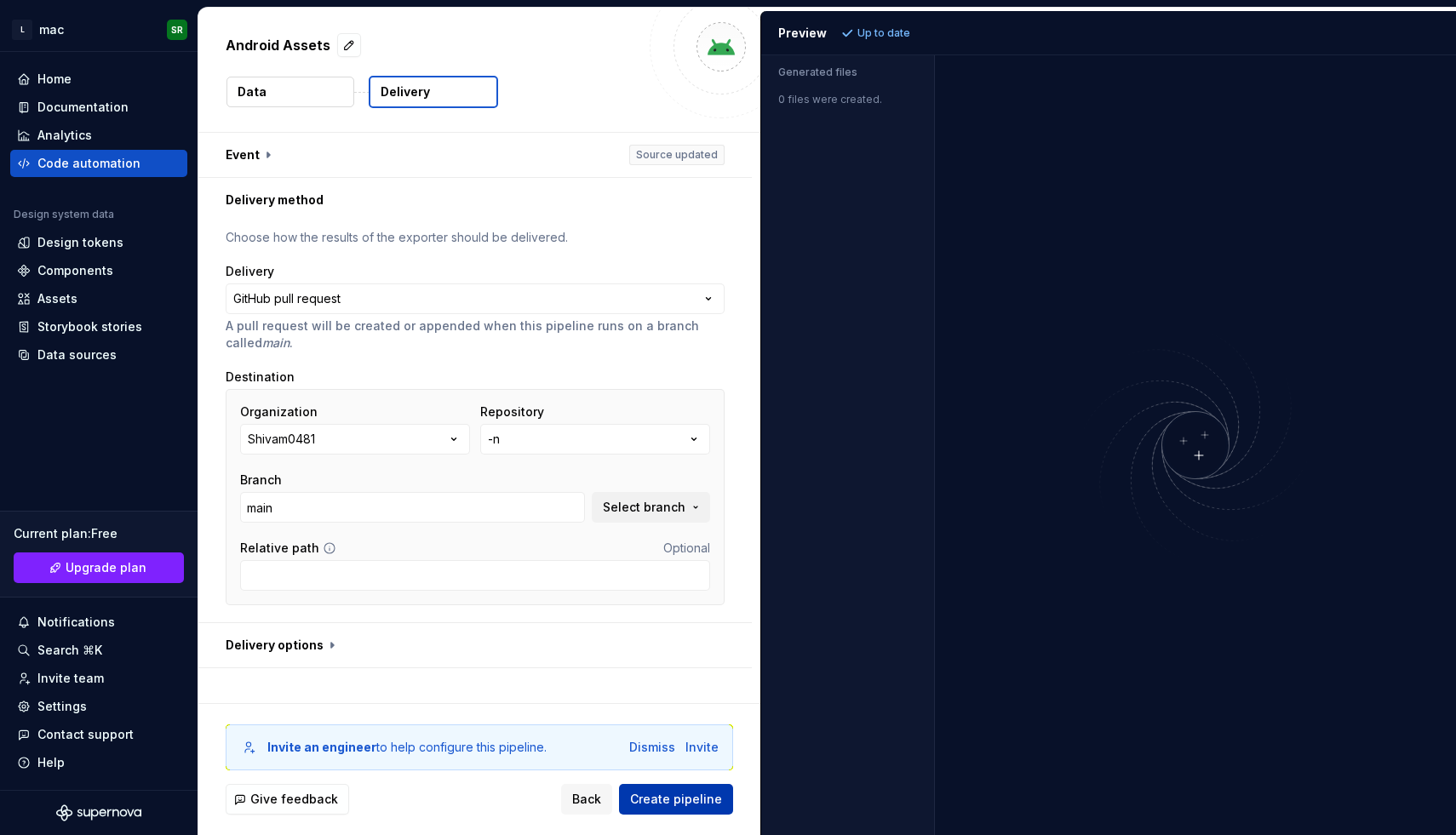
click at [660, 795] on span "Create pipeline" at bounding box center [676, 799] width 92 height 17
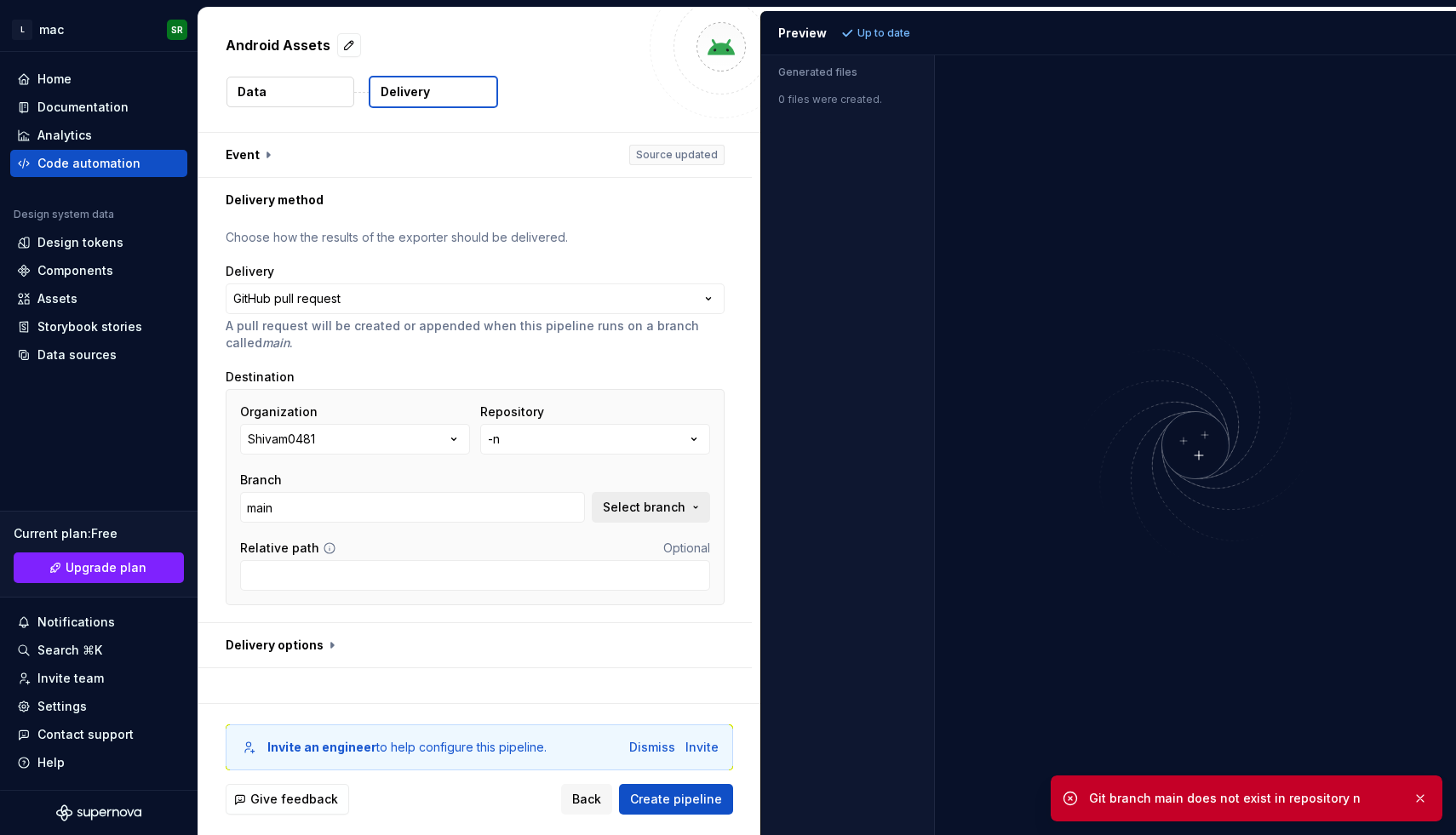
click at [684, 496] on button "Select branch" at bounding box center [651, 508] width 119 height 31
click at [647, 543] on button "Fetch latest" at bounding box center [670, 542] width 88 height 24
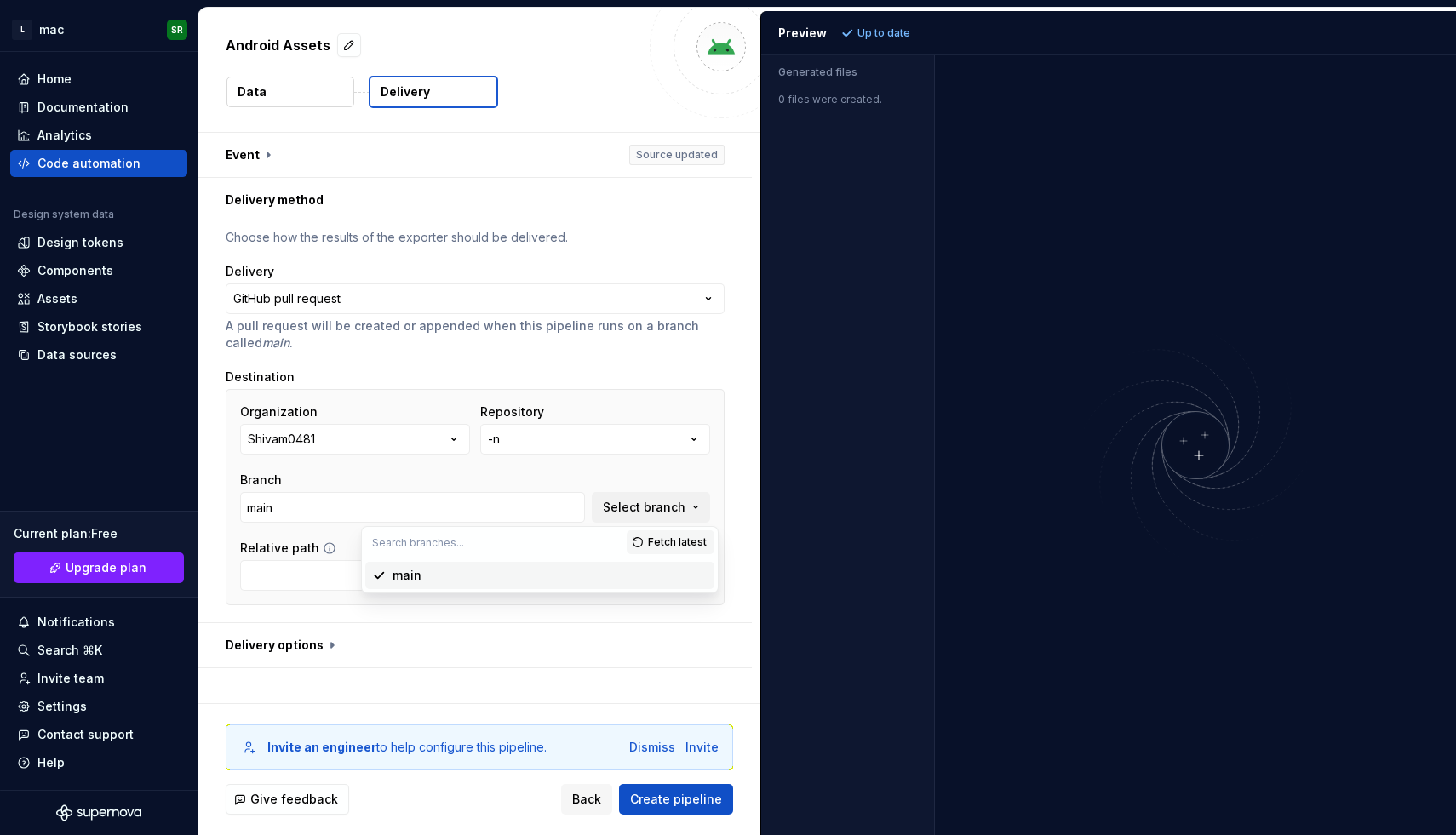
click at [554, 567] on div "main" at bounding box center [550, 575] width 315 height 17
click at [572, 566] on input "Relative path" at bounding box center [475, 576] width 470 height 31
click at [405, 432] on button "Shivam0481" at bounding box center [355, 440] width 230 height 31
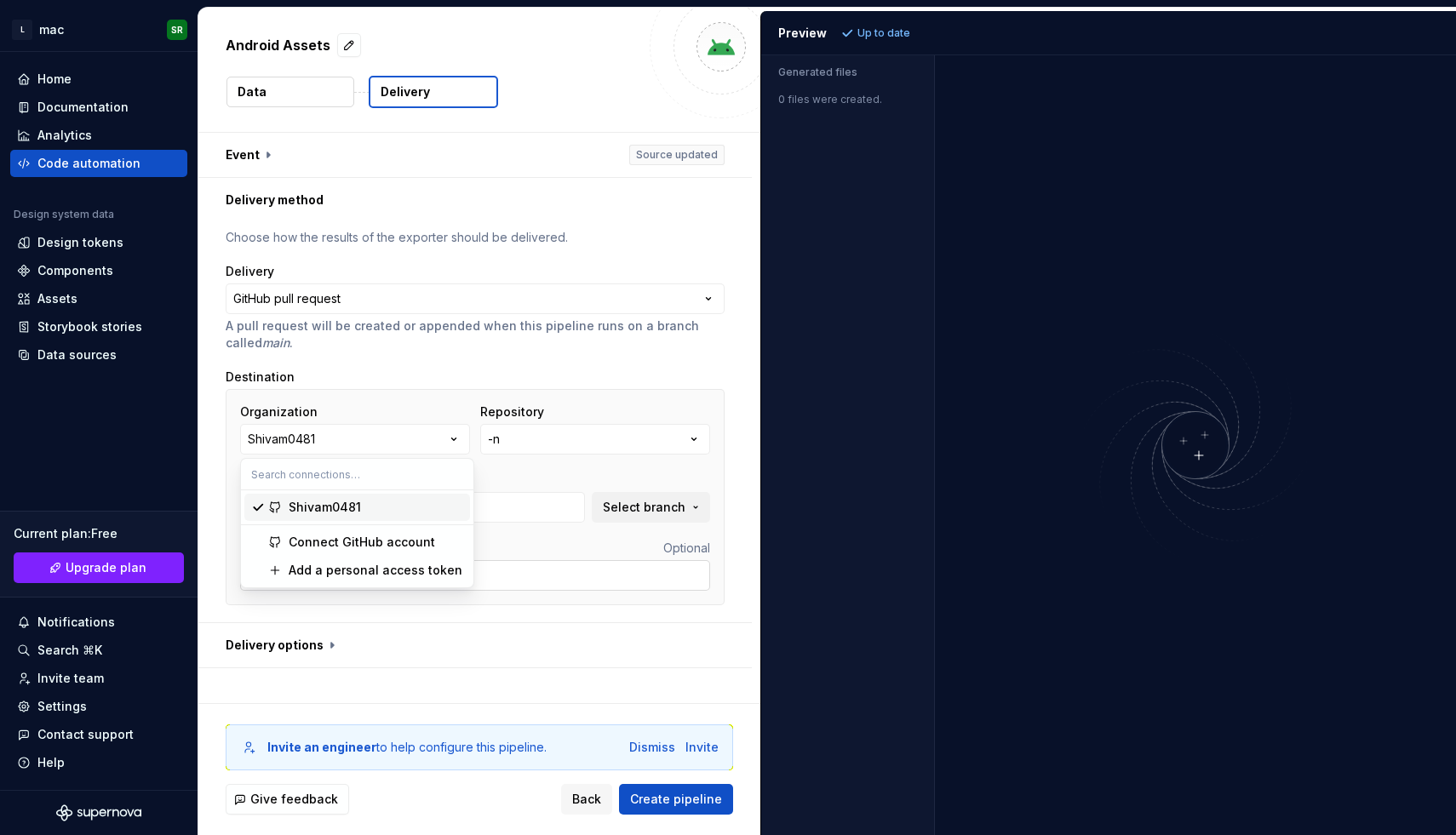
click at [553, 590] on input "Relative path" at bounding box center [475, 576] width 470 height 31
